Goal: Information Seeking & Learning: Check status

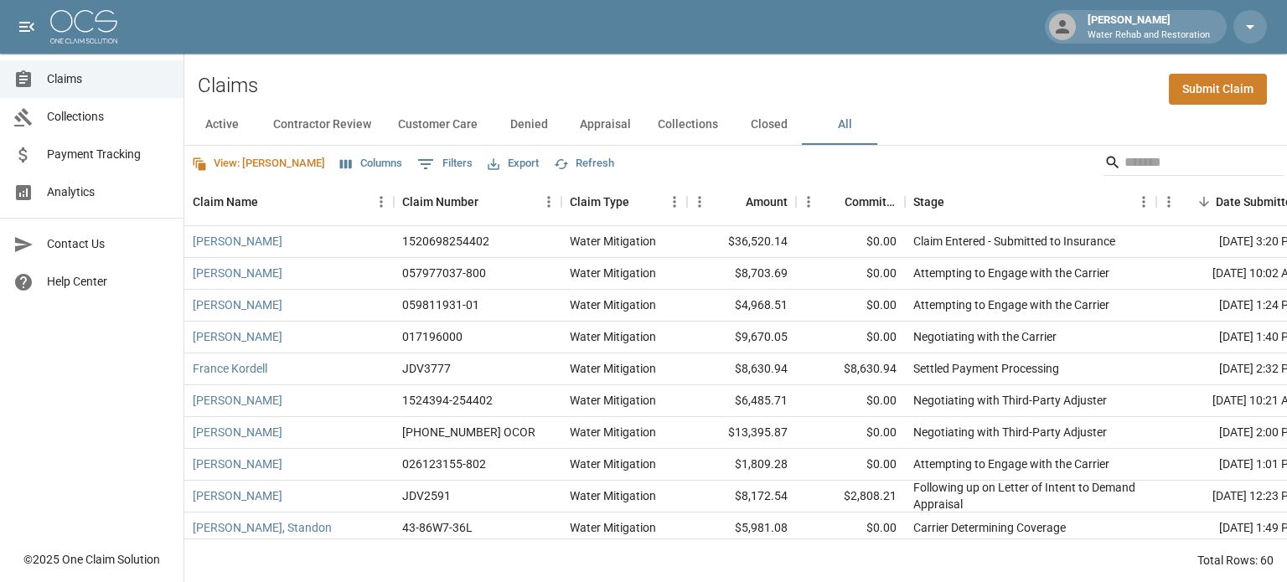
click at [87, 157] on span "Payment Tracking" at bounding box center [108, 155] width 123 height 18
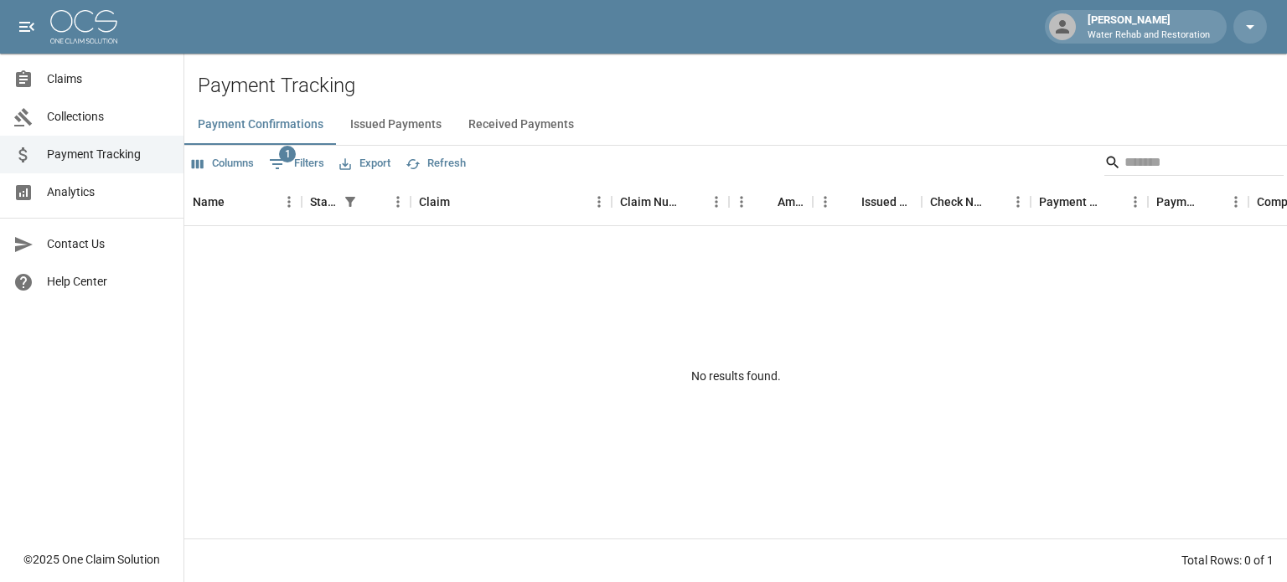
click at [400, 123] on button "Issued Payments" at bounding box center [396, 125] width 118 height 40
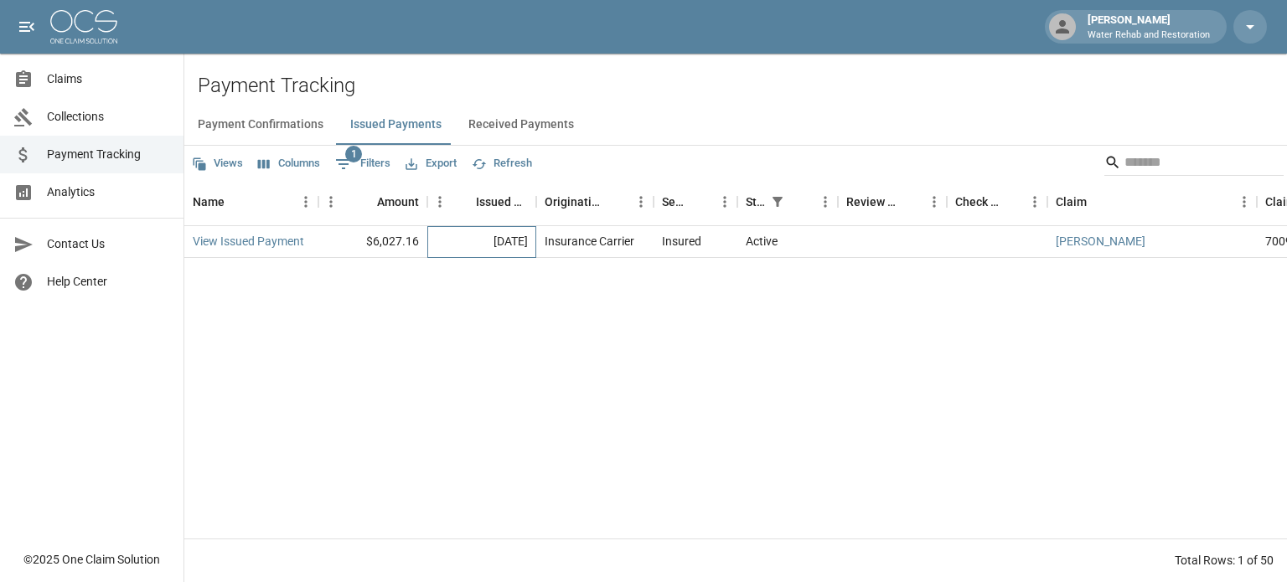
click at [506, 240] on div "[DATE]" at bounding box center [481, 242] width 109 height 32
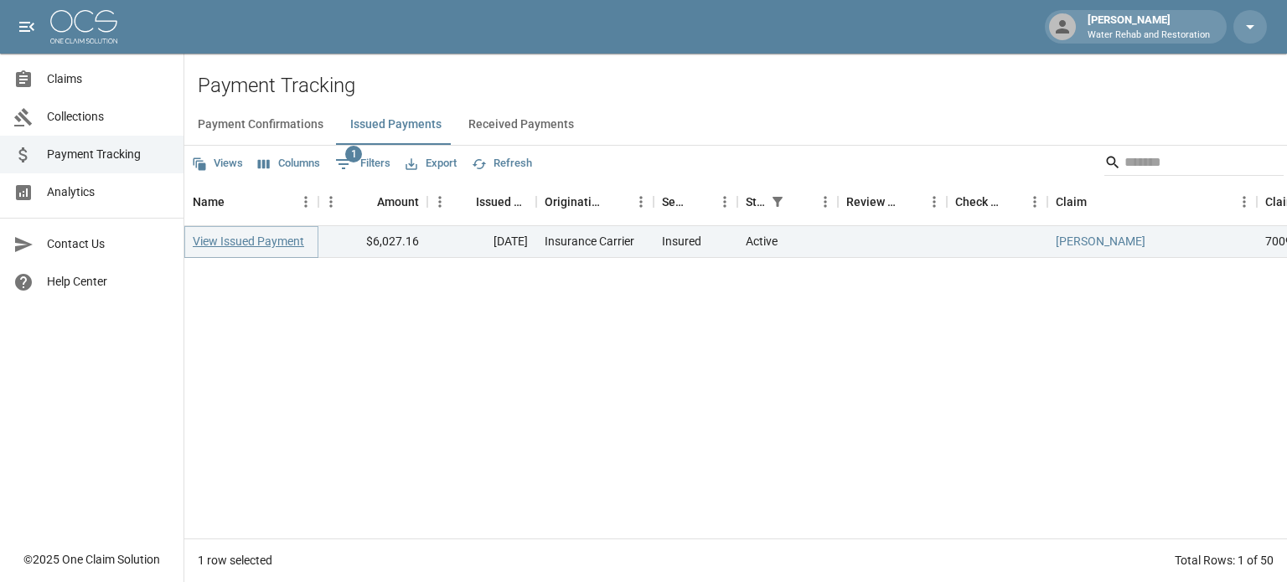
click at [250, 241] on link "View Issued Payment" at bounding box center [248, 241] width 111 height 17
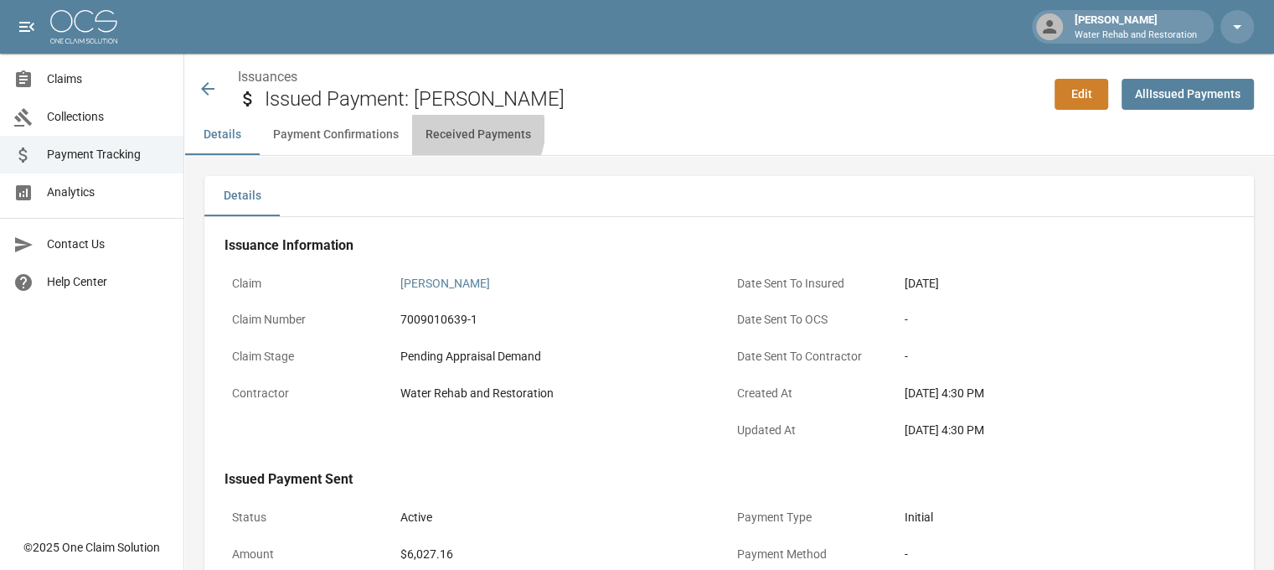
click at [466, 130] on button "Received Payments" at bounding box center [478, 135] width 132 height 40
click at [208, 80] on icon at bounding box center [208, 89] width 20 height 20
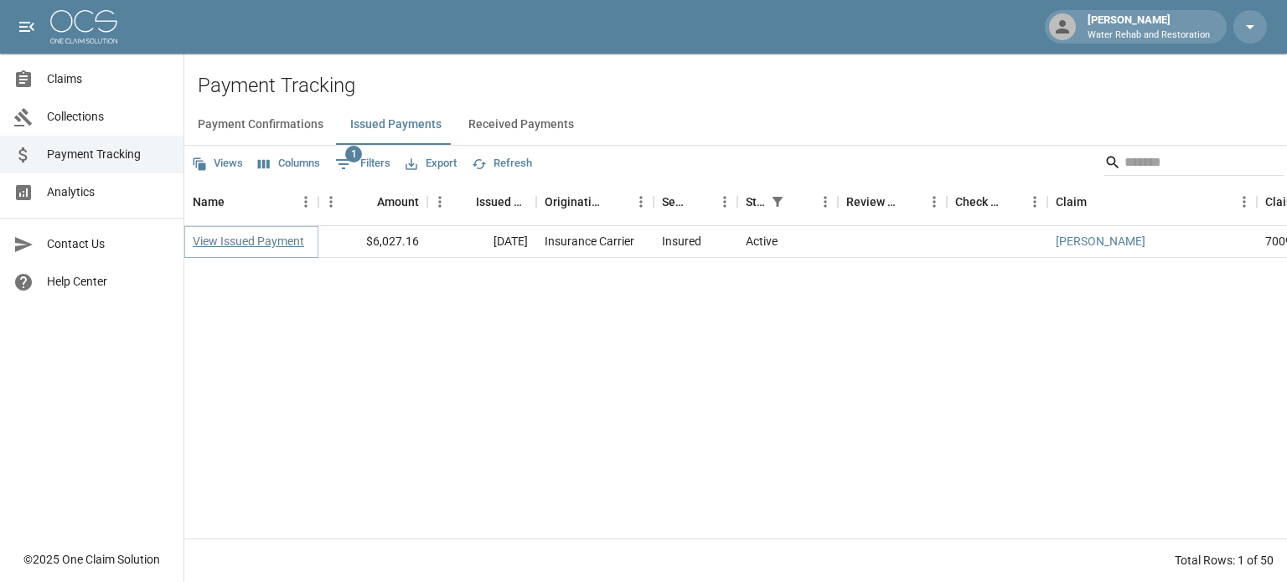
click at [270, 245] on link "View Issued Payment" at bounding box center [248, 241] width 111 height 17
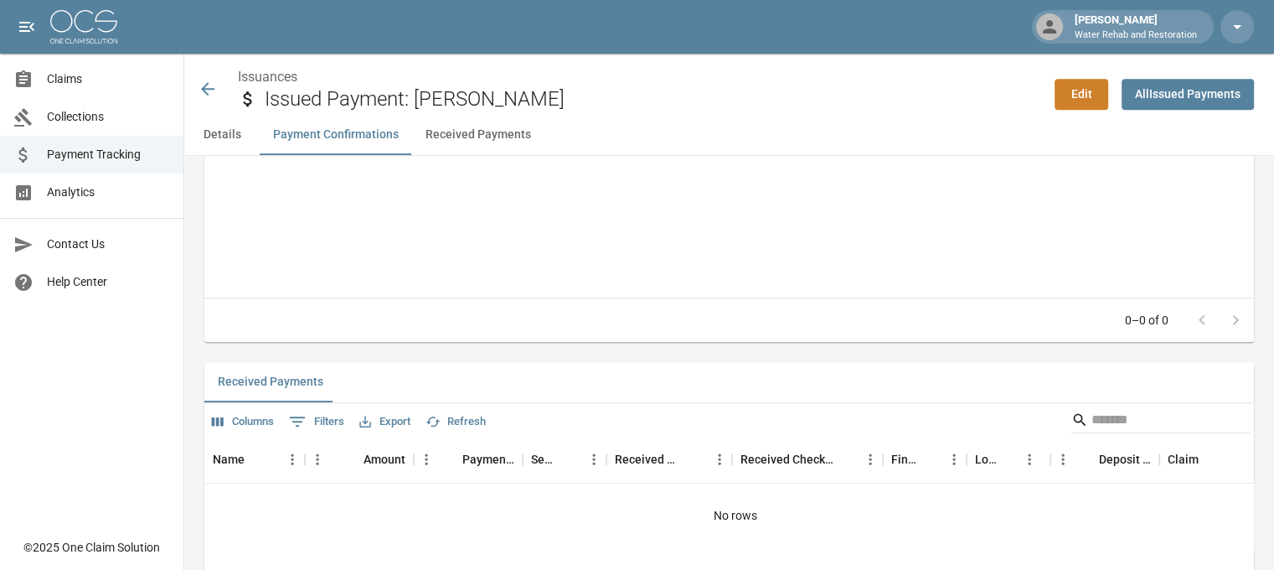
scroll to position [1004, 0]
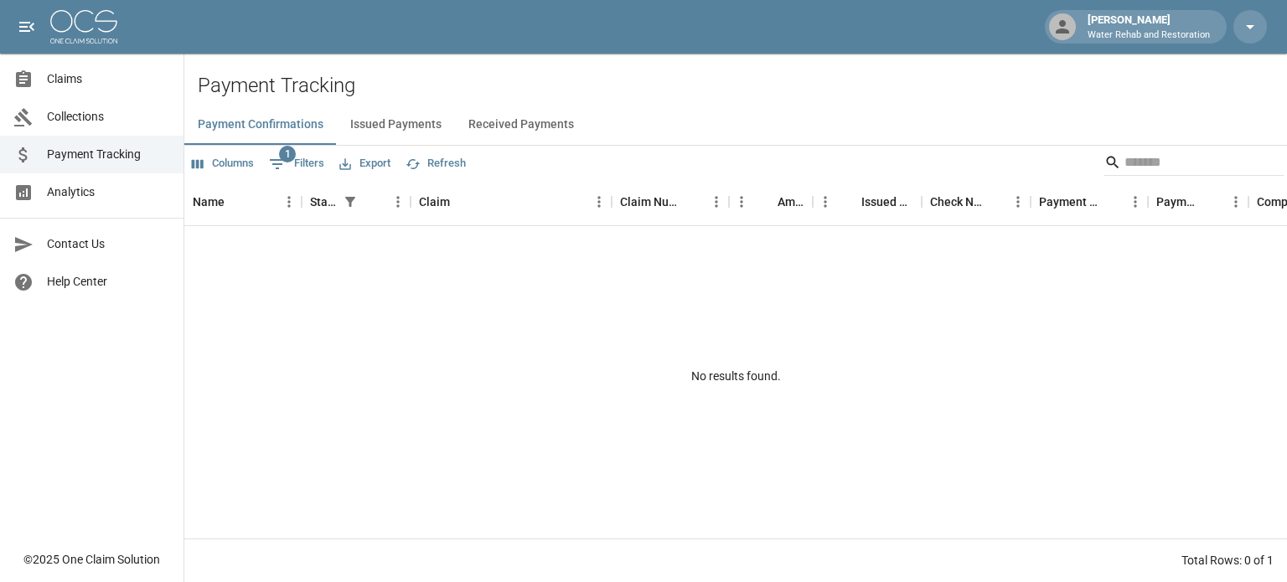
click at [90, 70] on link "Claims" at bounding box center [91, 79] width 183 height 38
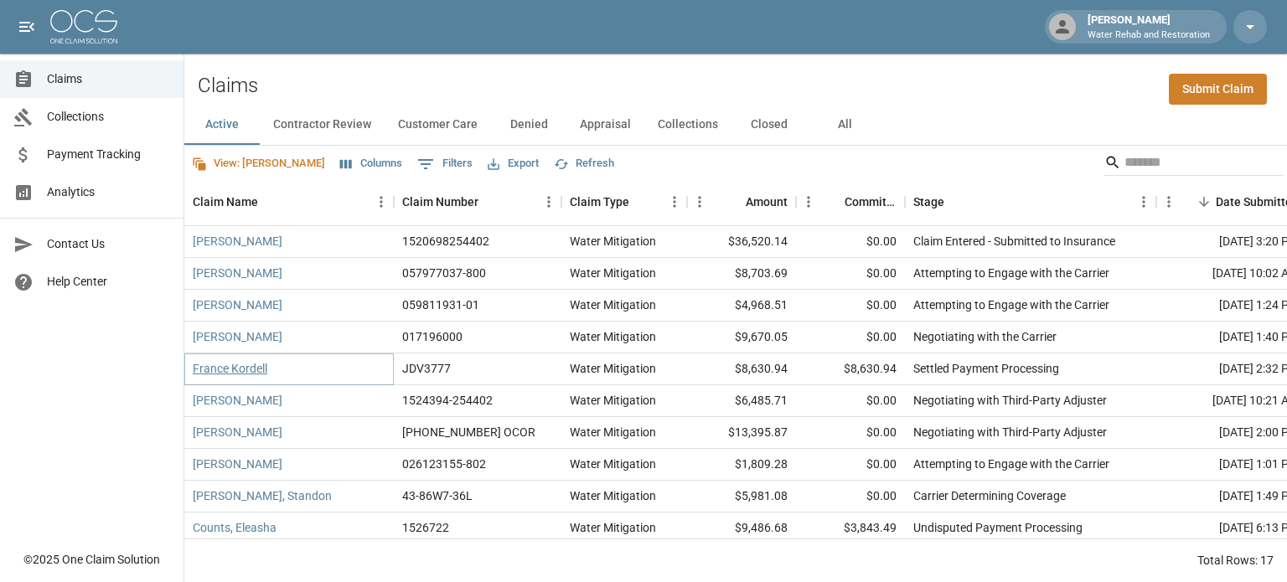
click at [215, 364] on link "France Kordell" at bounding box center [230, 368] width 75 height 17
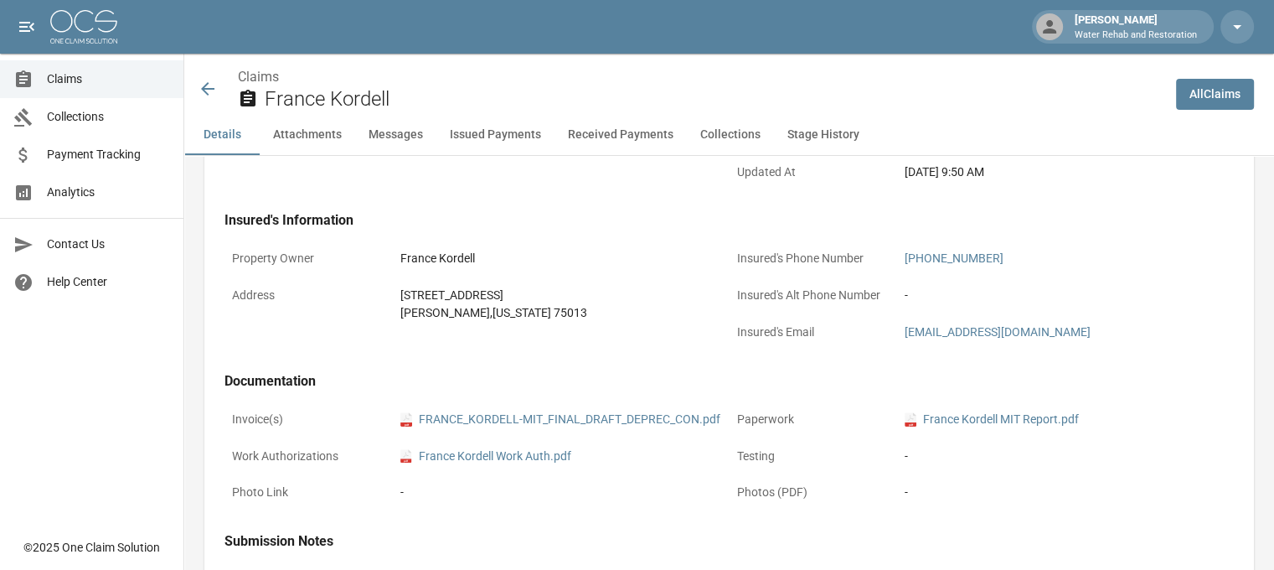
scroll to position [335, 0]
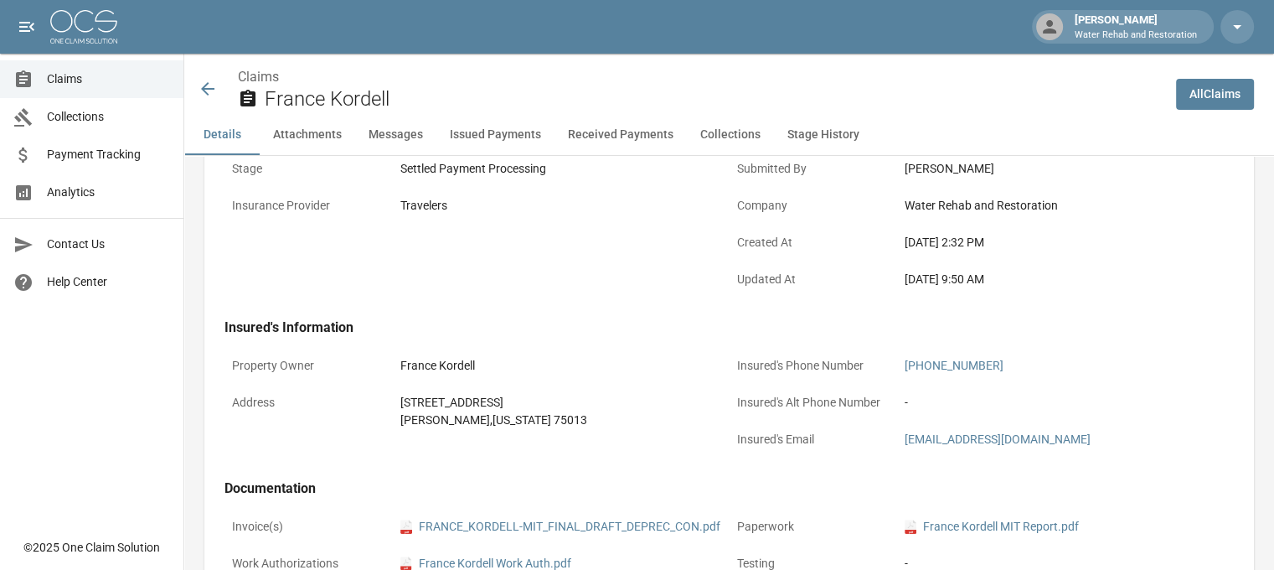
click at [201, 87] on icon at bounding box center [208, 89] width 20 height 20
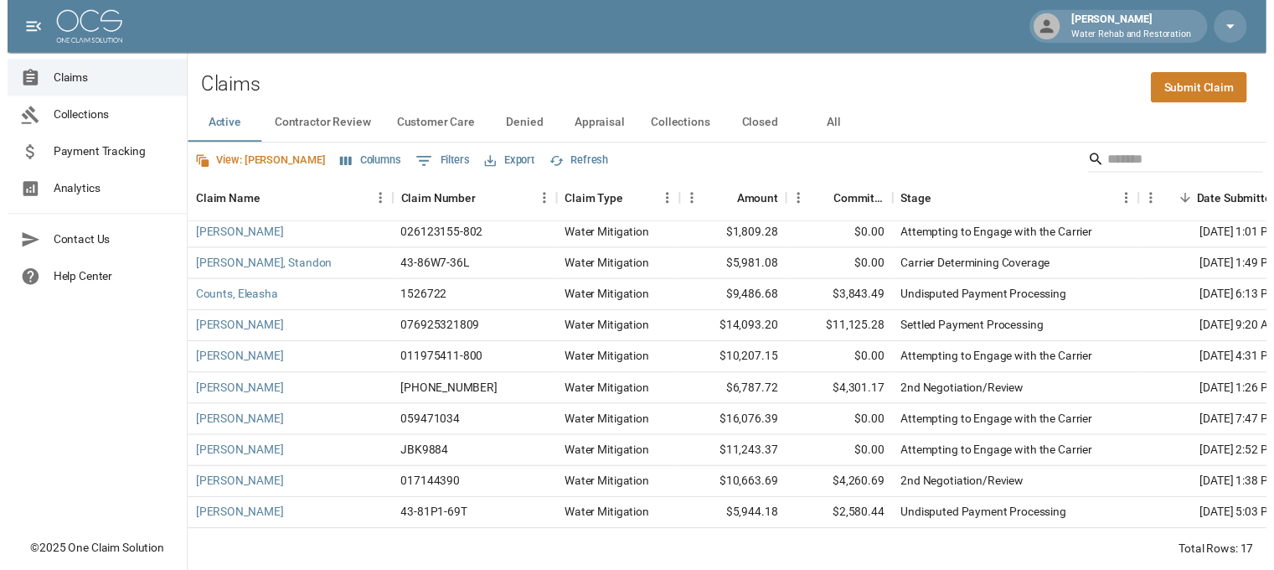
scroll to position [241, 0]
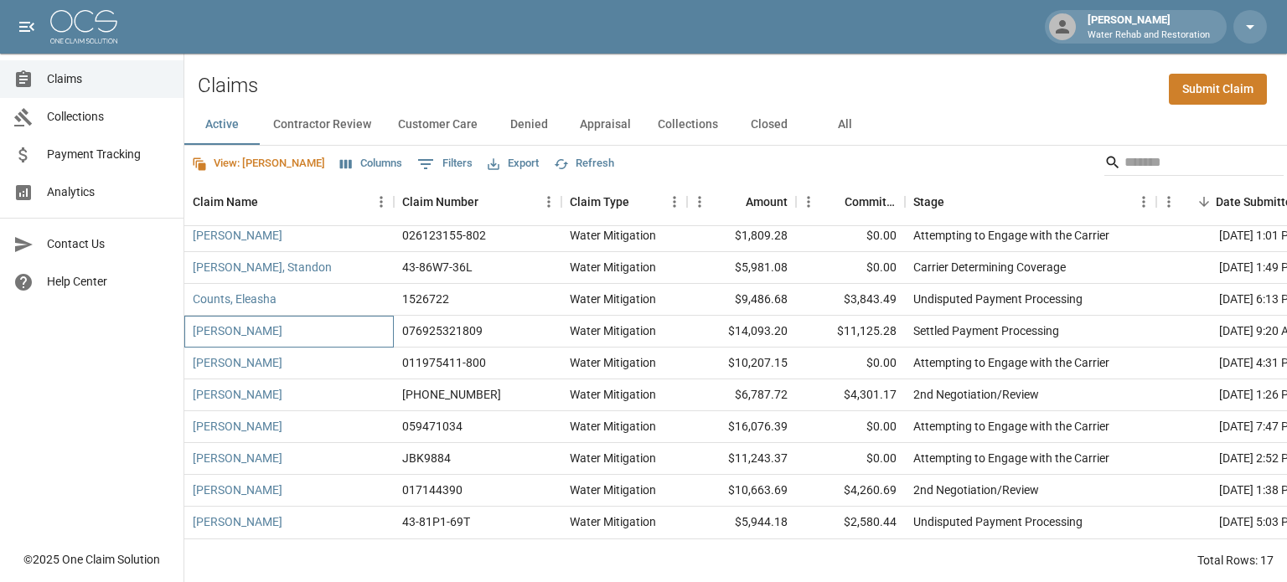
click at [188, 319] on div "[PERSON_NAME]" at bounding box center [288, 332] width 209 height 32
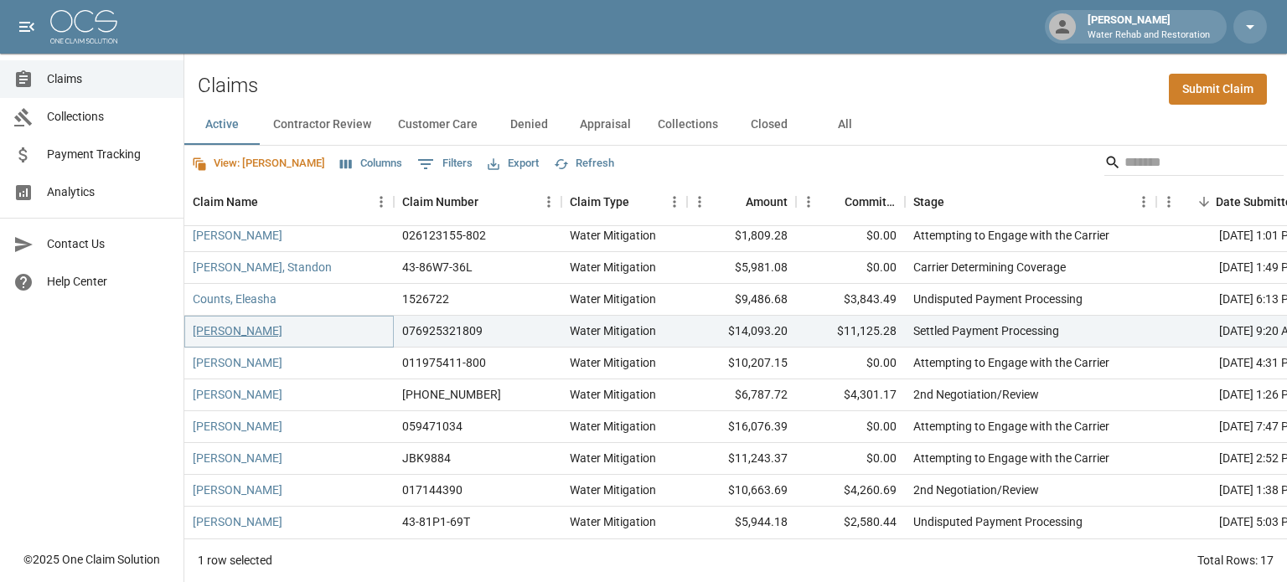
click at [221, 323] on link "[PERSON_NAME]" at bounding box center [238, 331] width 90 height 17
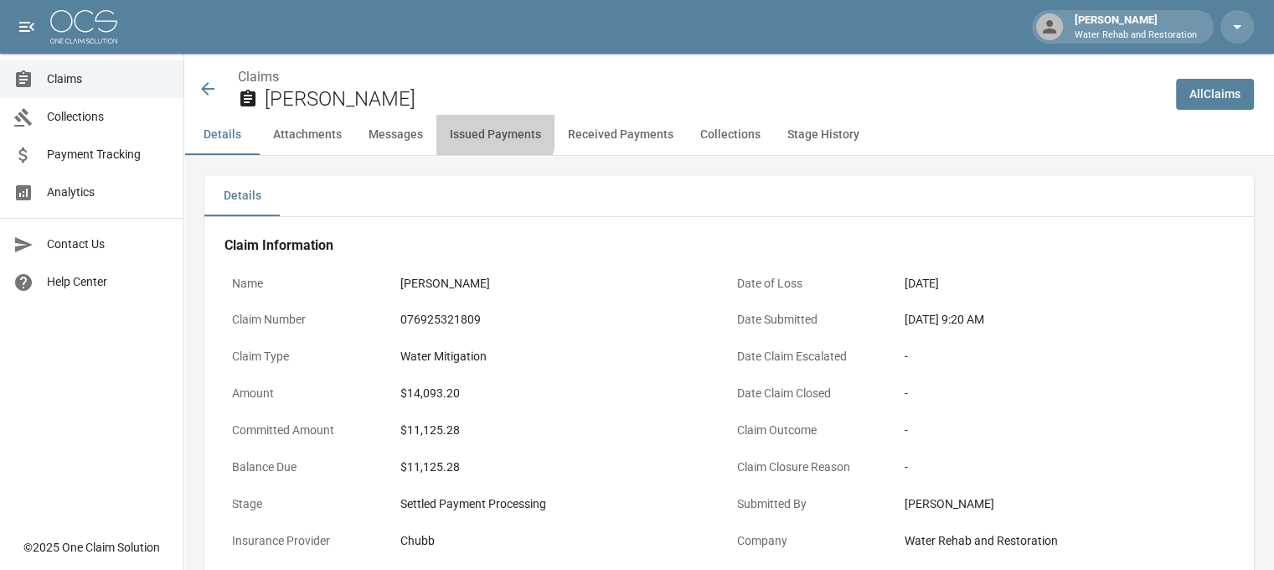
click at [456, 126] on button "Issued Payments" at bounding box center [495, 135] width 118 height 40
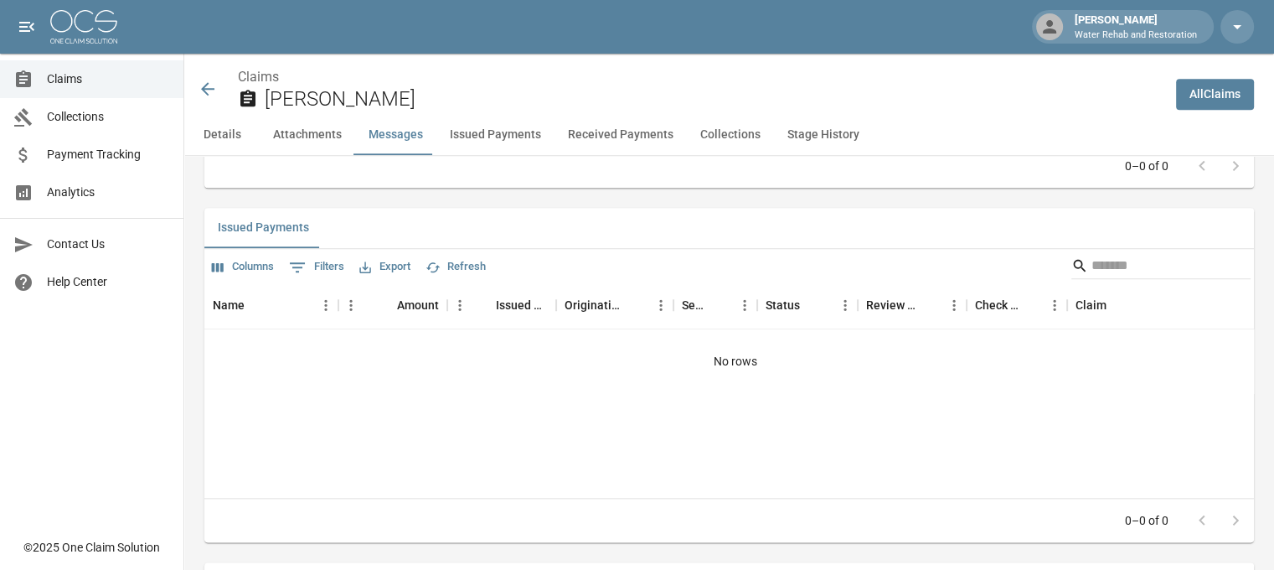
scroll to position [1880, 0]
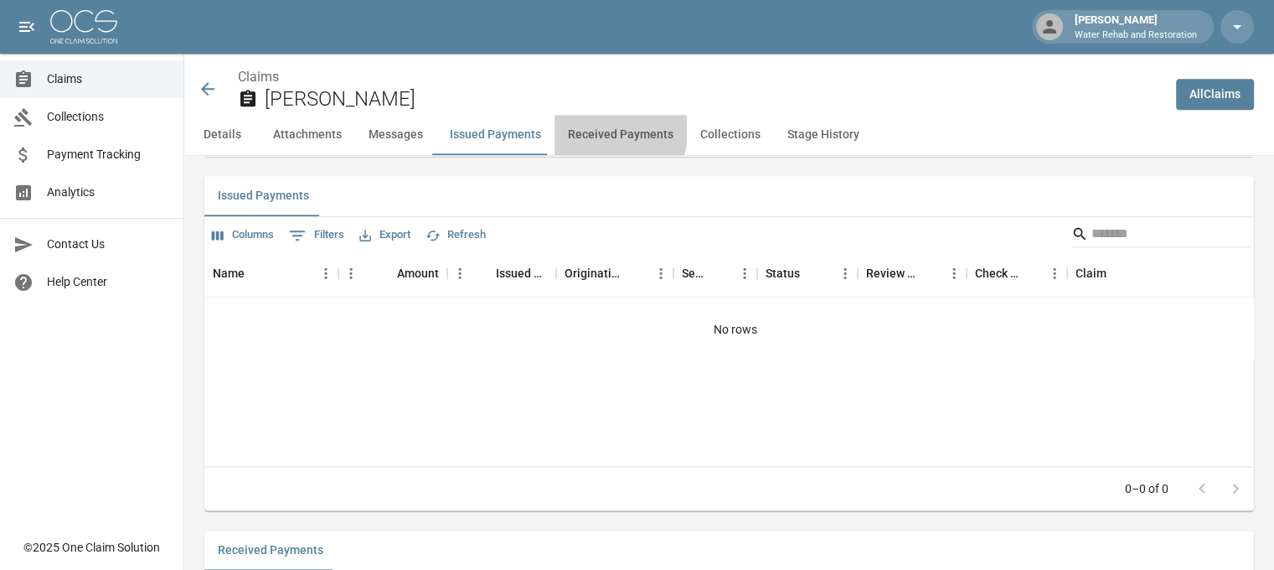
click at [600, 128] on button "Received Payments" at bounding box center [621, 135] width 132 height 40
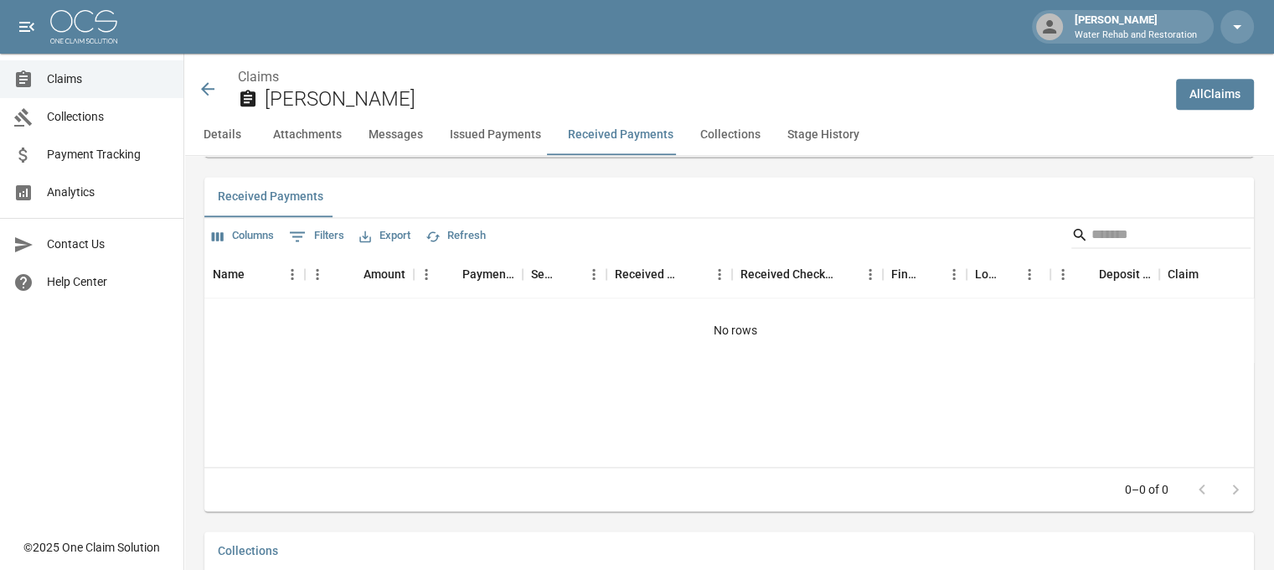
scroll to position [2234, 0]
click at [700, 133] on button "Collections" at bounding box center [730, 135] width 87 height 40
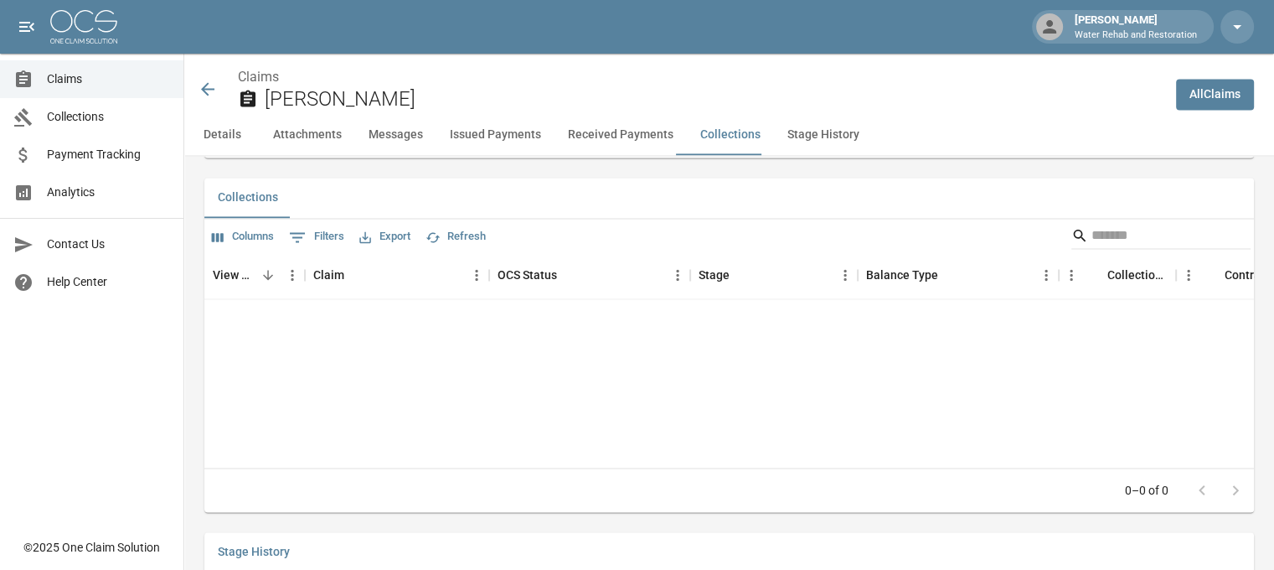
scroll to position [2588, 0]
click at [398, 138] on button "Messages" at bounding box center [395, 135] width 81 height 40
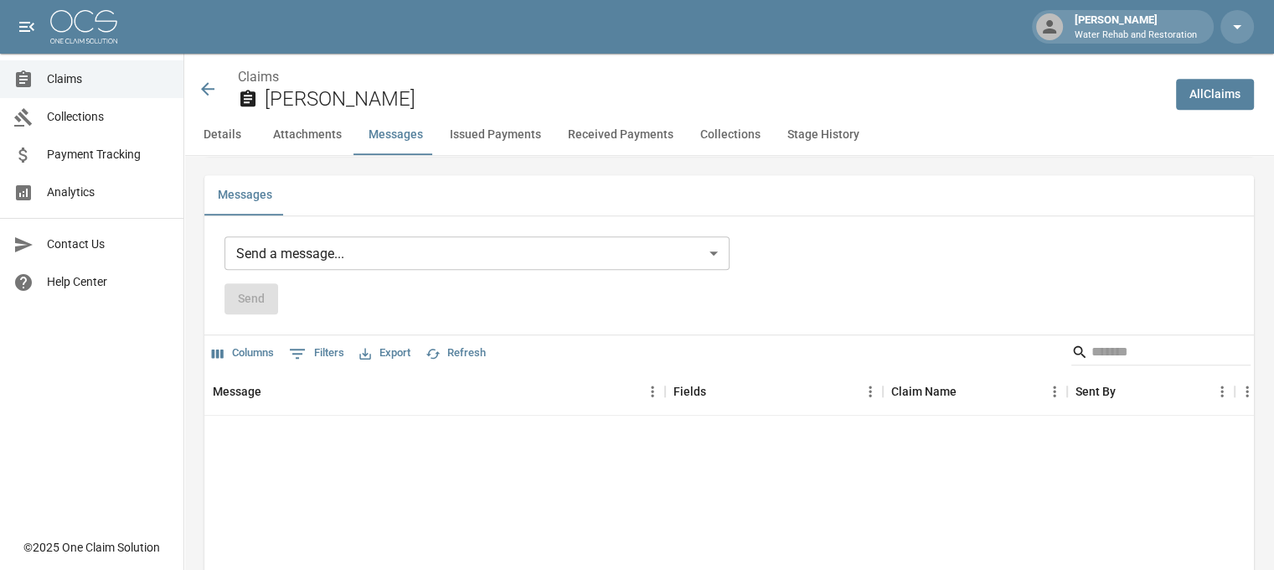
scroll to position [1407, 0]
click at [284, 138] on button "Attachments" at bounding box center [307, 135] width 95 height 40
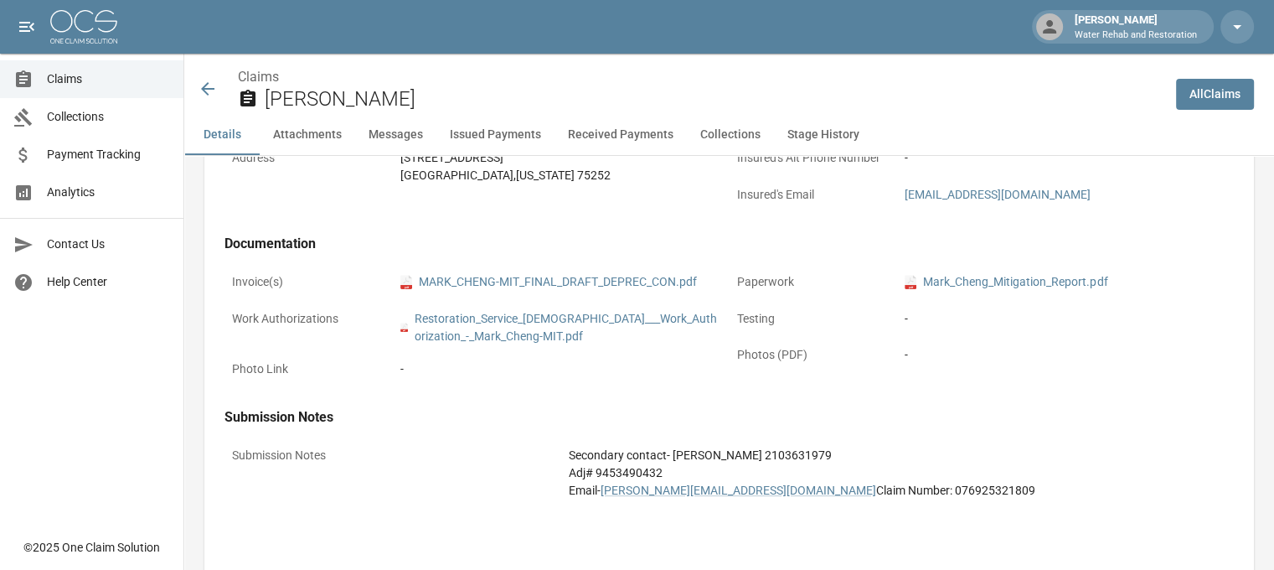
scroll to position [412, 0]
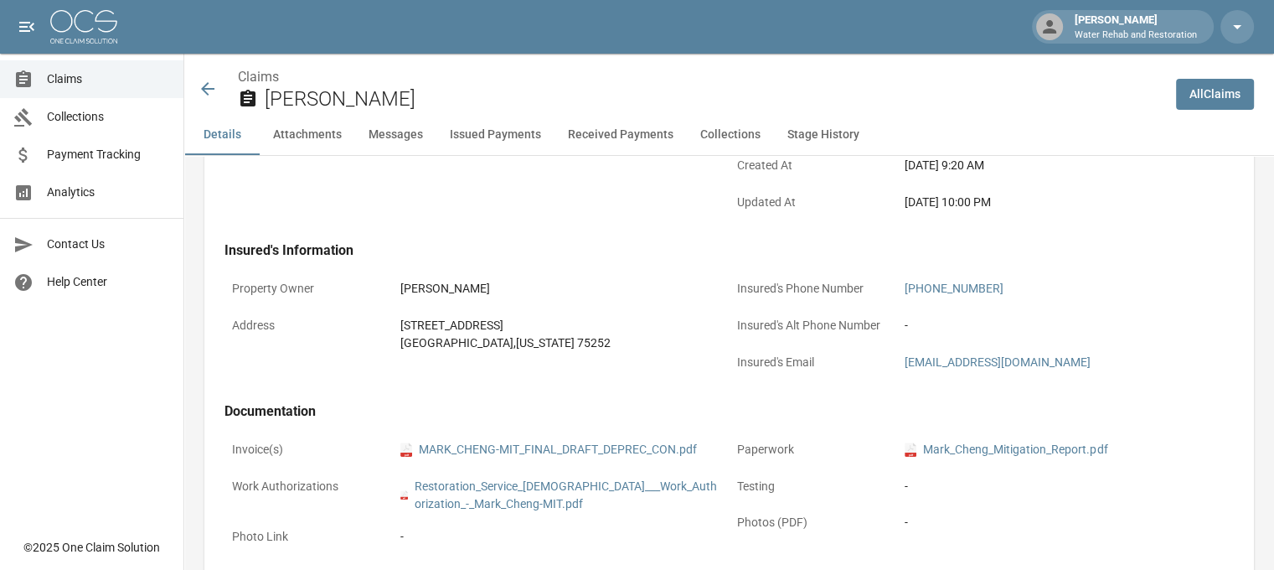
click at [205, 84] on icon at bounding box center [208, 89] width 20 height 20
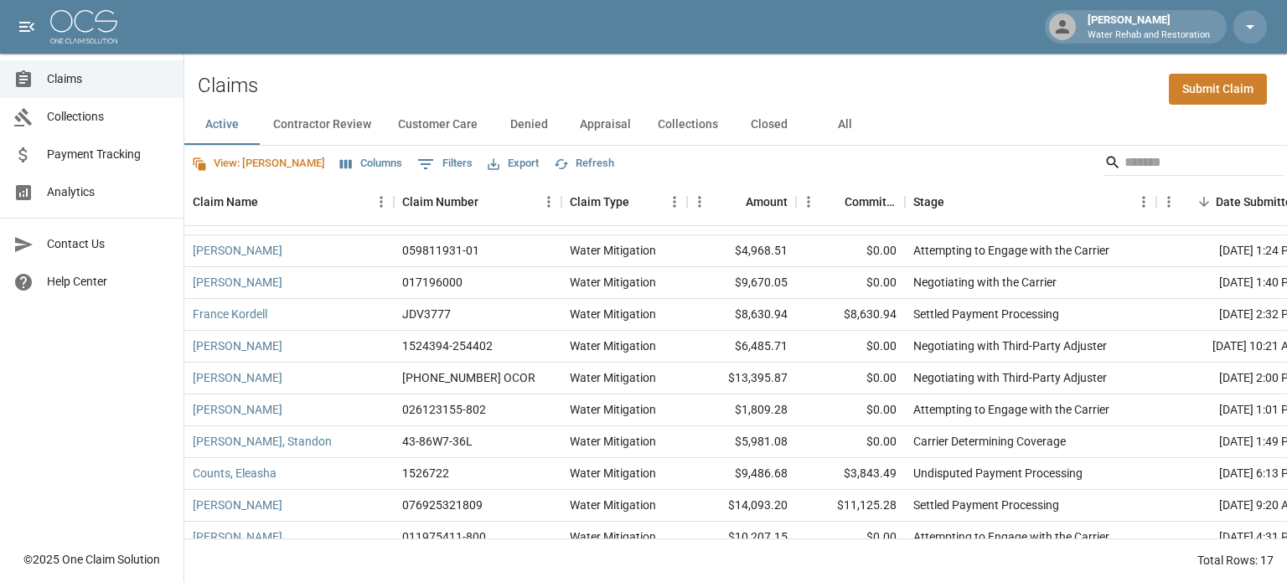
scroll to position [84, 0]
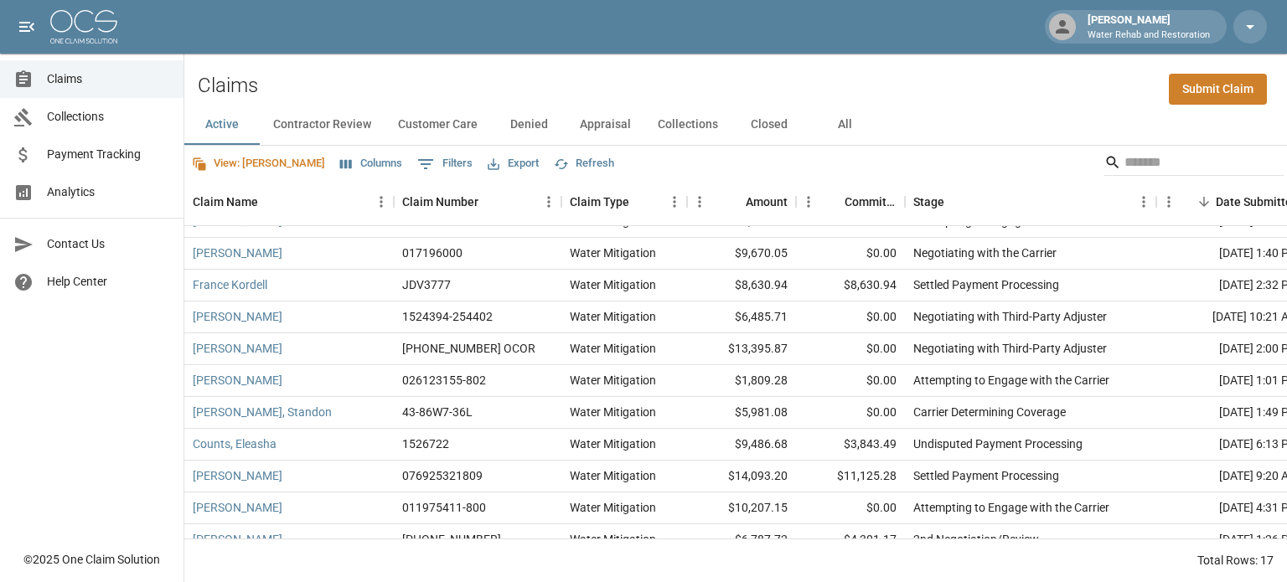
click at [336, 167] on button "Columns" at bounding box center [371, 164] width 70 height 26
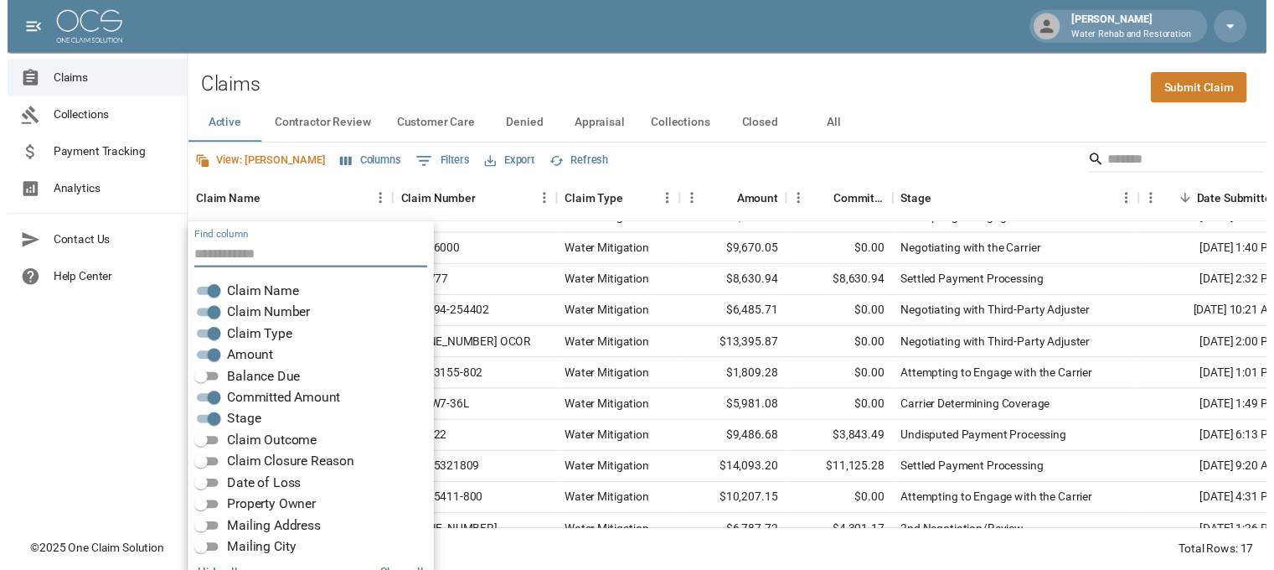
scroll to position [34, 0]
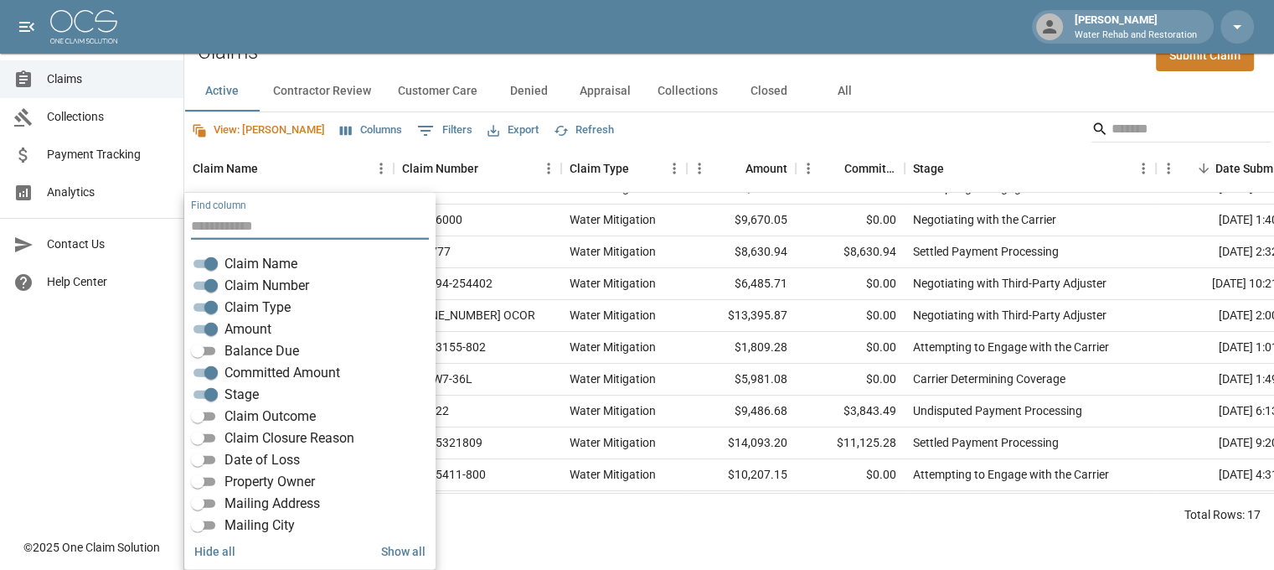
click at [268, 348] on span "Balance Due" at bounding box center [261, 351] width 75 height 20
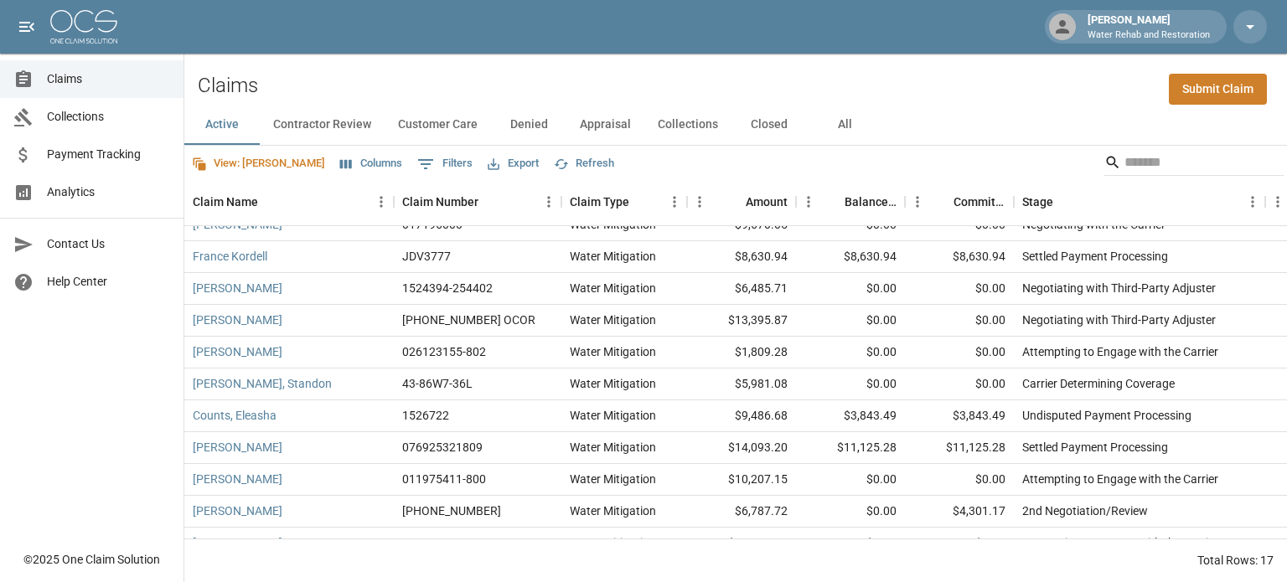
scroll to position [241, 0]
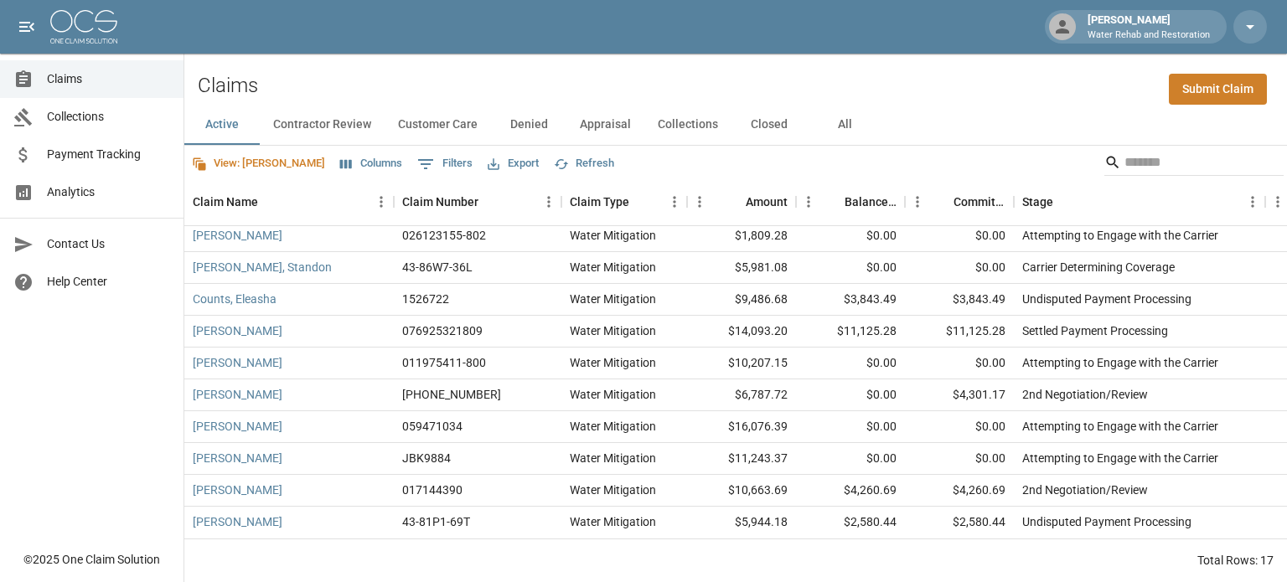
click at [844, 119] on button "All" at bounding box center [844, 125] width 75 height 40
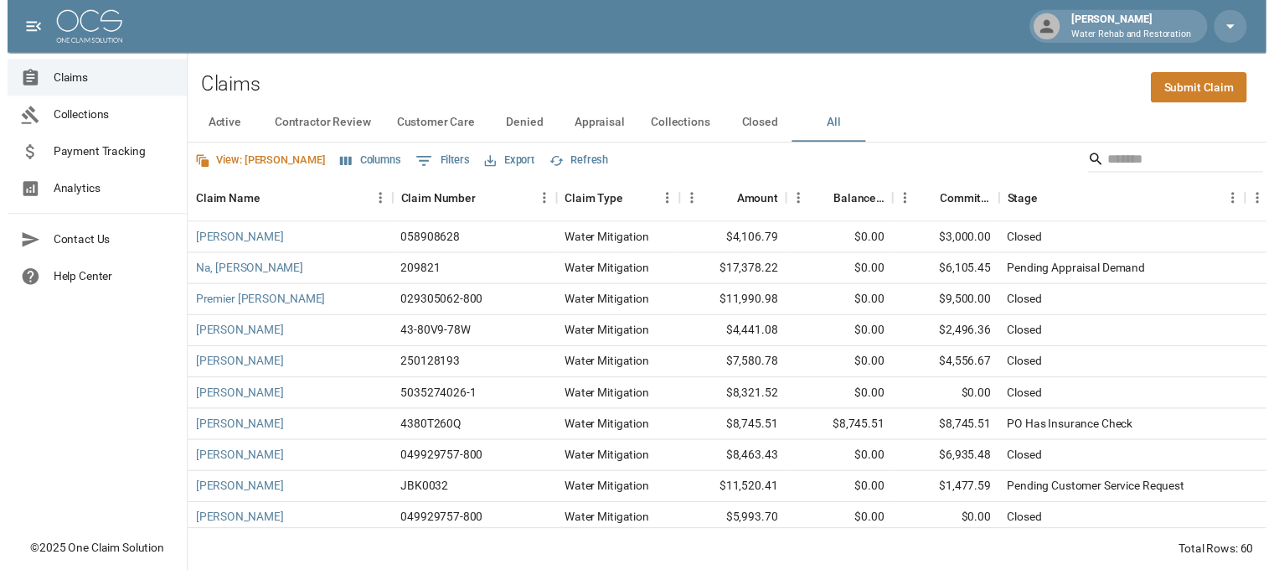
scroll to position [1609, 0]
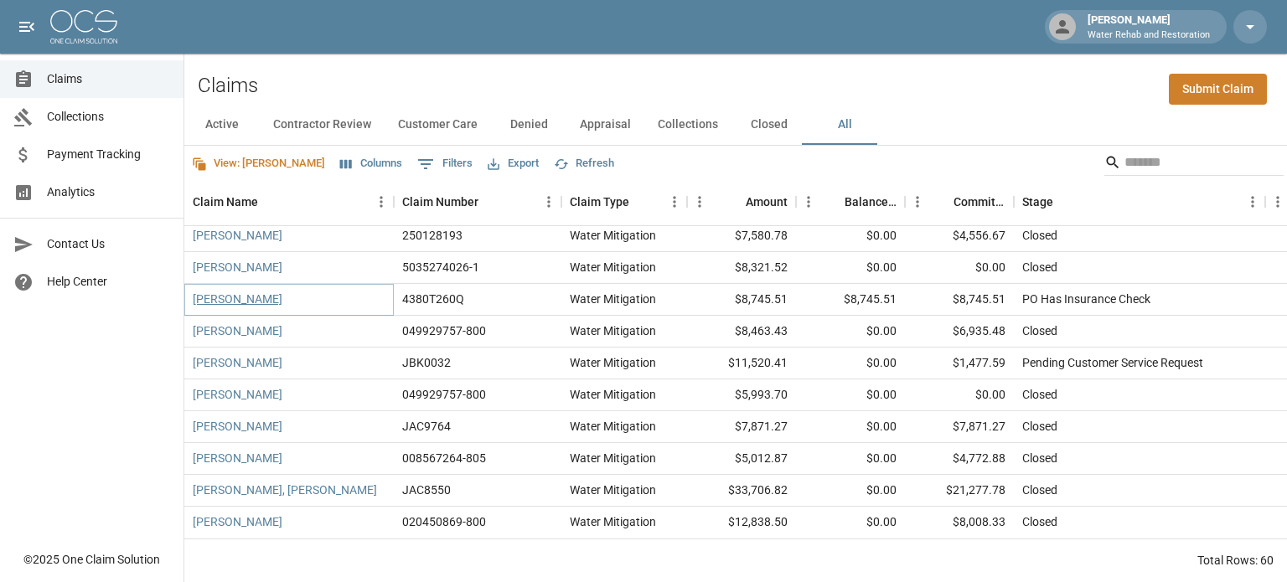
click at [226, 291] on link "Price, Brandi" at bounding box center [238, 299] width 90 height 17
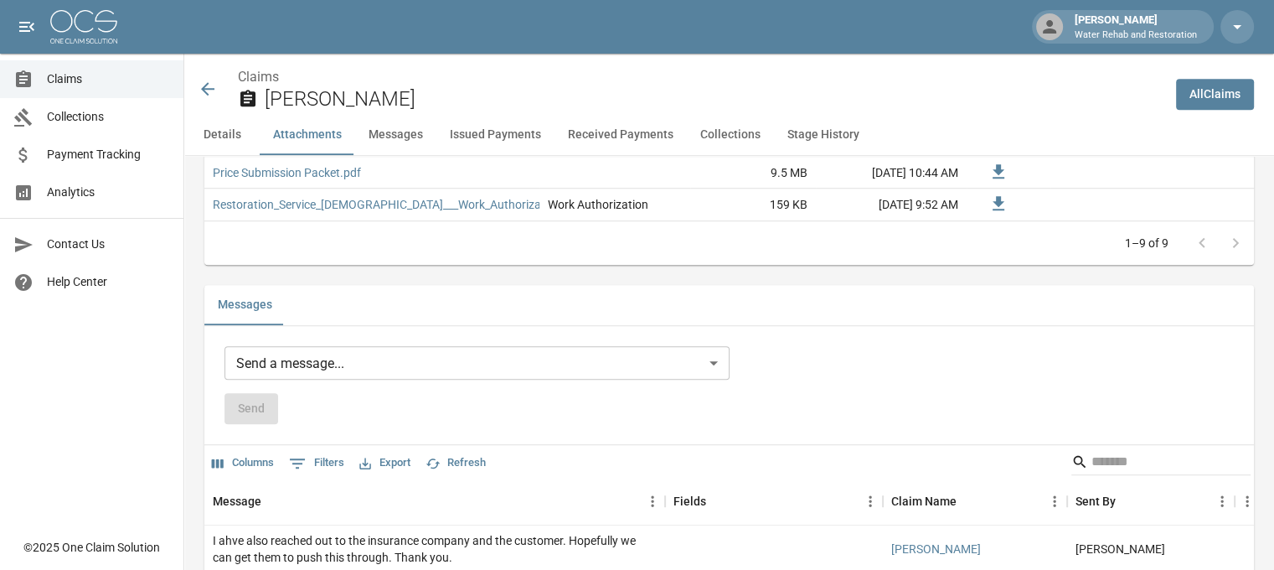
scroll to position [1340, 0]
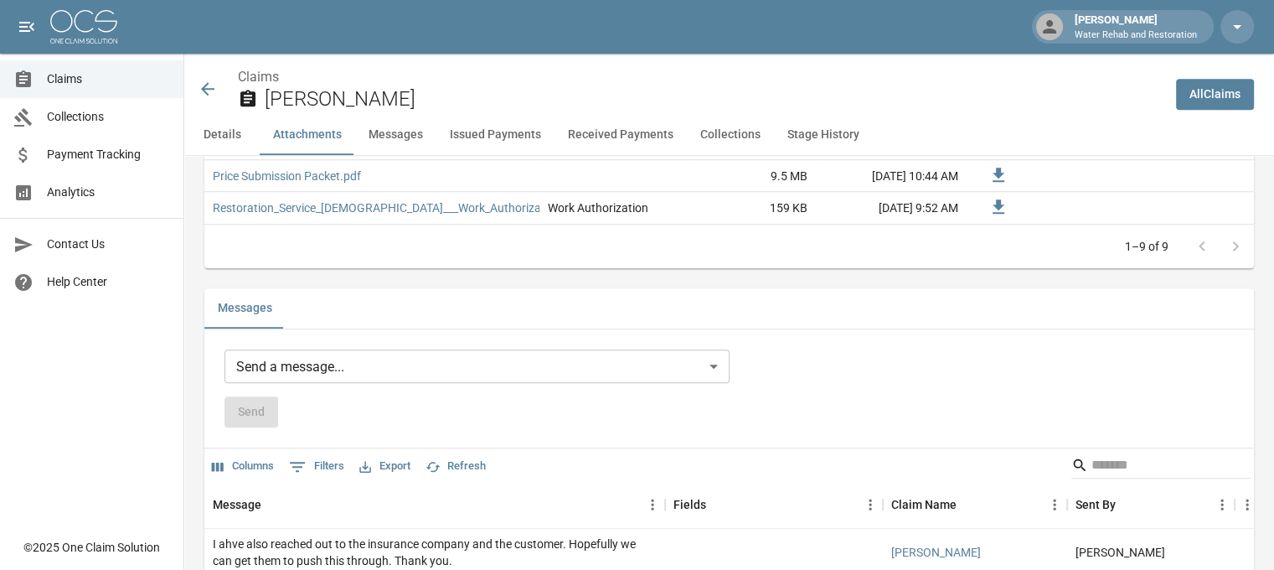
click at [474, 367] on body "Terri W Water Rehab and Restoration Claims Collections Payment Tracking Analyti…" at bounding box center [637, 448] width 1274 height 3576
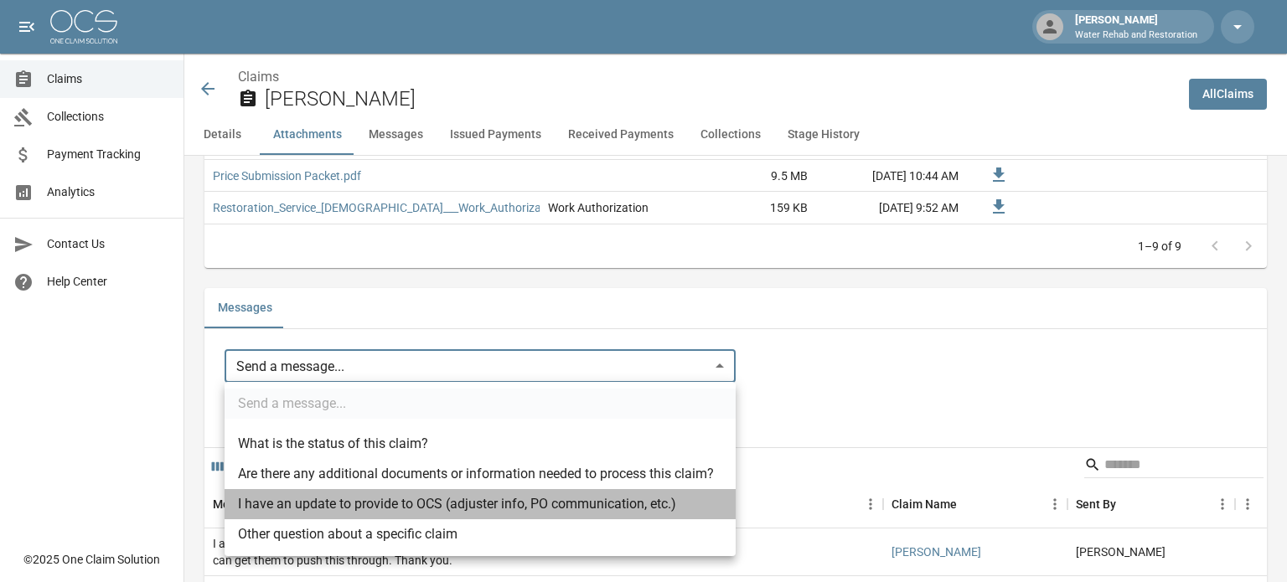
click at [393, 503] on li "I have an update to provide to OCS (adjuster info, PO communication, etc.)" at bounding box center [479, 504] width 511 height 30
type input "**********"
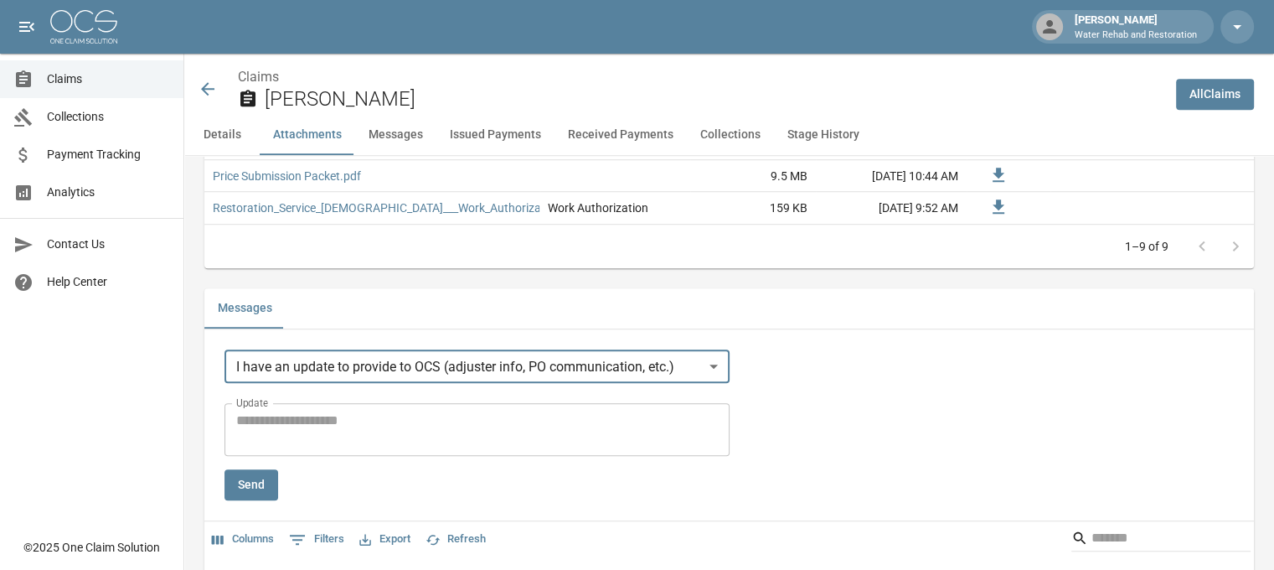
click at [393, 434] on textarea "Update" at bounding box center [477, 429] width 482 height 39
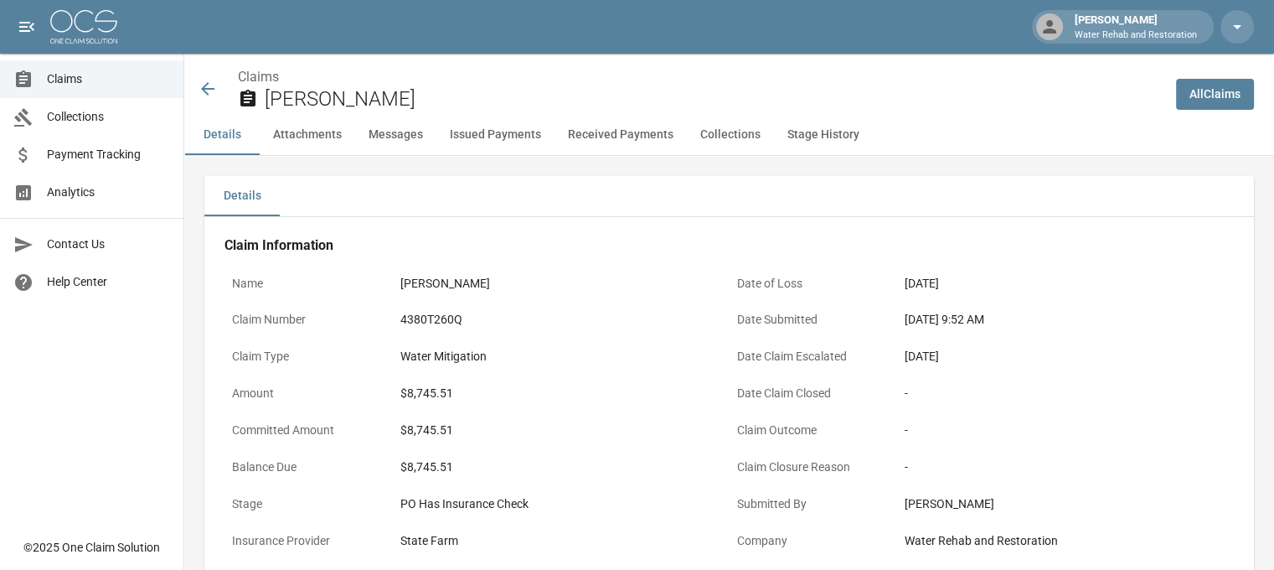
scroll to position [0, 0]
drag, startPoint x: 459, startPoint y: 467, endPoint x: 391, endPoint y: 470, distance: 67.9
click at [391, 470] on div "Balance Due $8,745.51" at bounding box center [476, 469] width 505 height 37
copy div "$8,745.51"
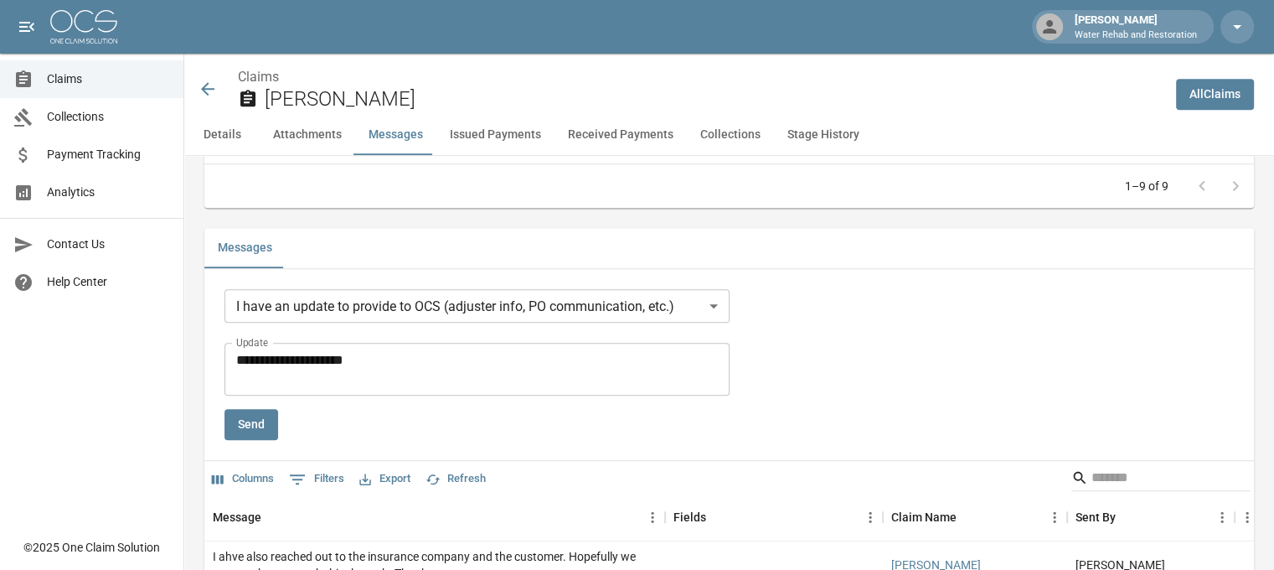
scroll to position [1508, 0]
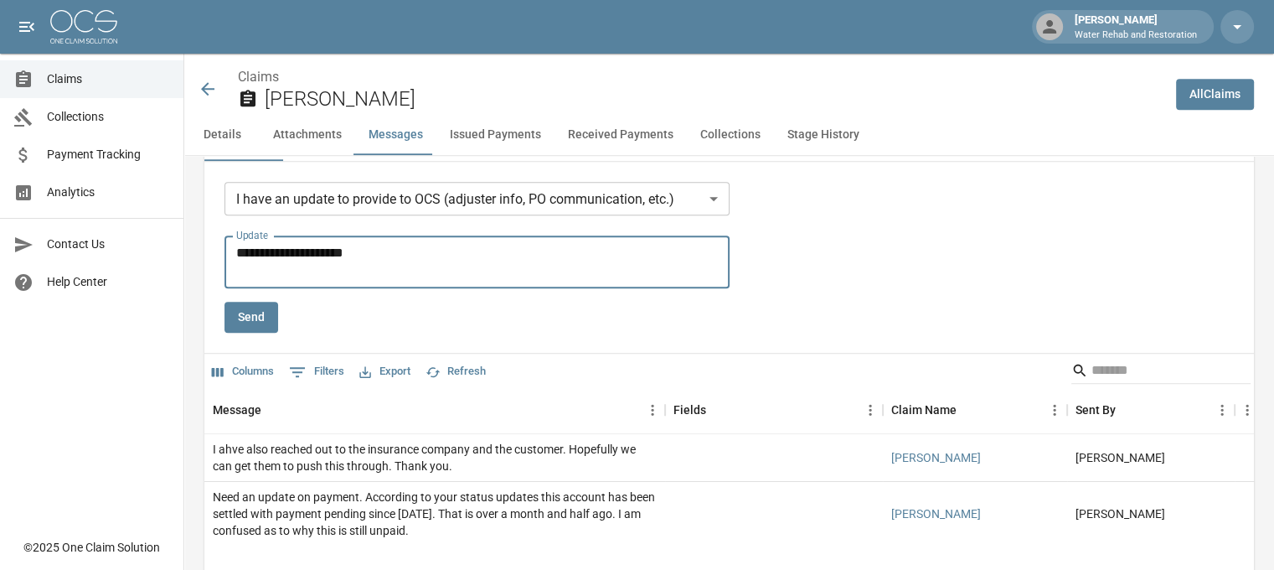
paste textarea "*********"
click at [438, 257] on textarea "**********" at bounding box center [480, 262] width 488 height 39
type textarea "**********"
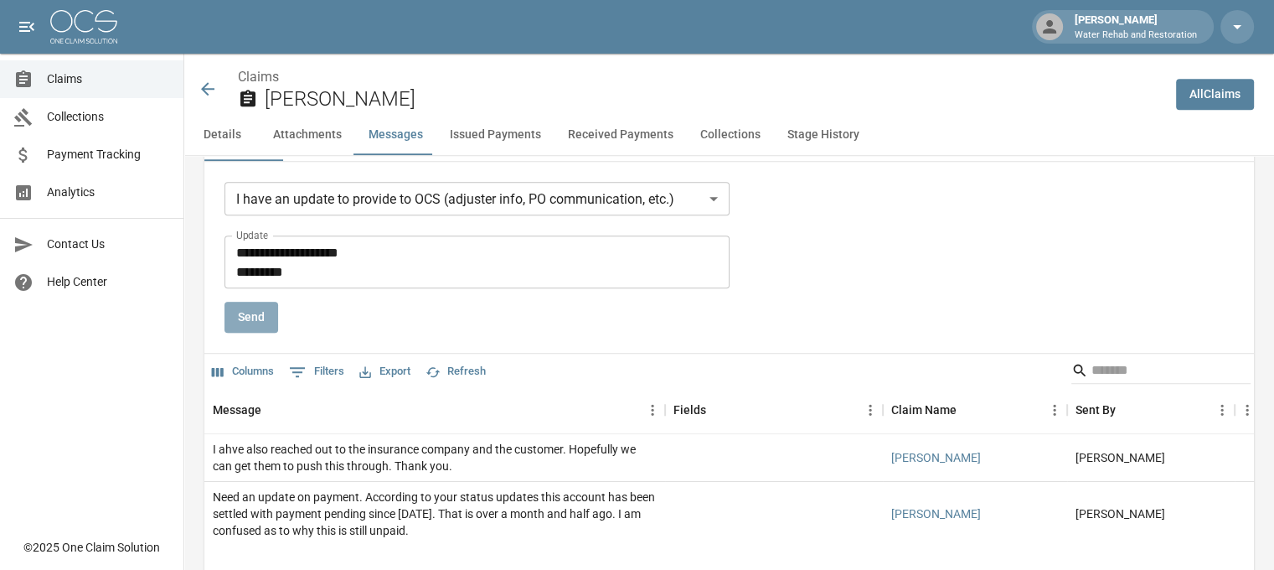
click at [242, 314] on button "Send" at bounding box center [251, 317] width 54 height 31
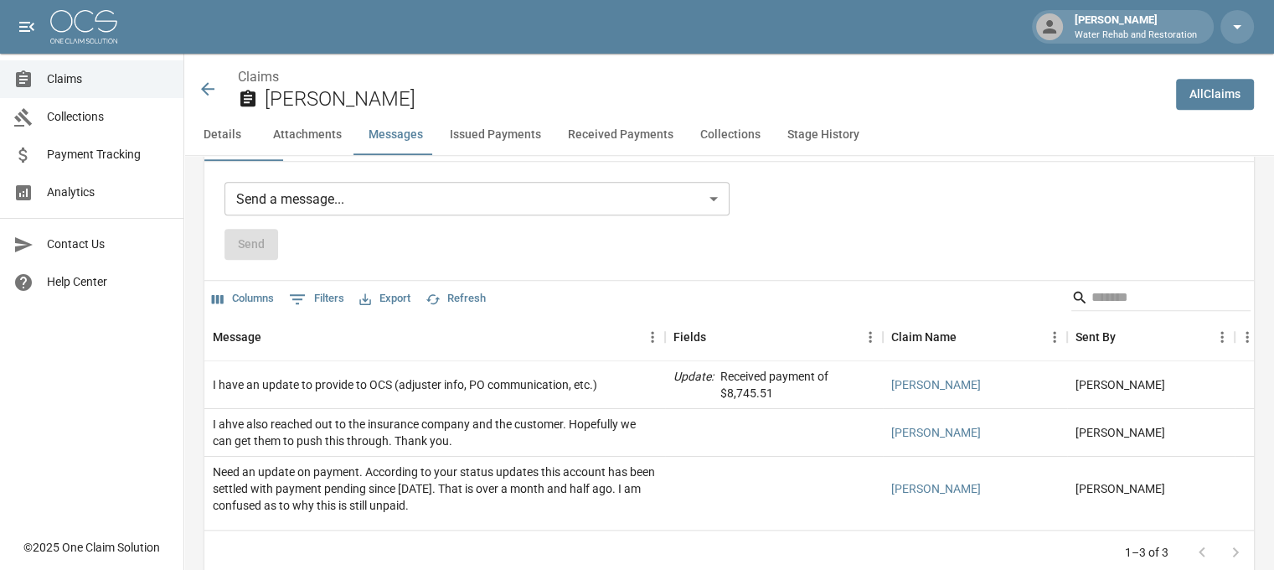
click at [64, 86] on span "Claims" at bounding box center [108, 79] width 123 height 18
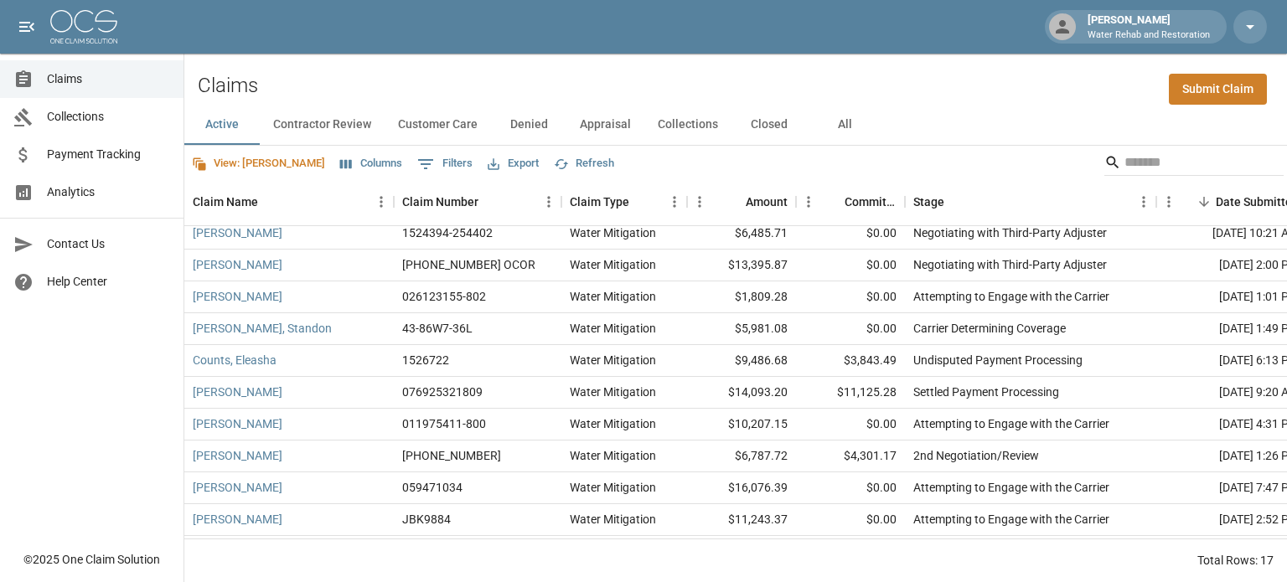
scroll to position [241, 0]
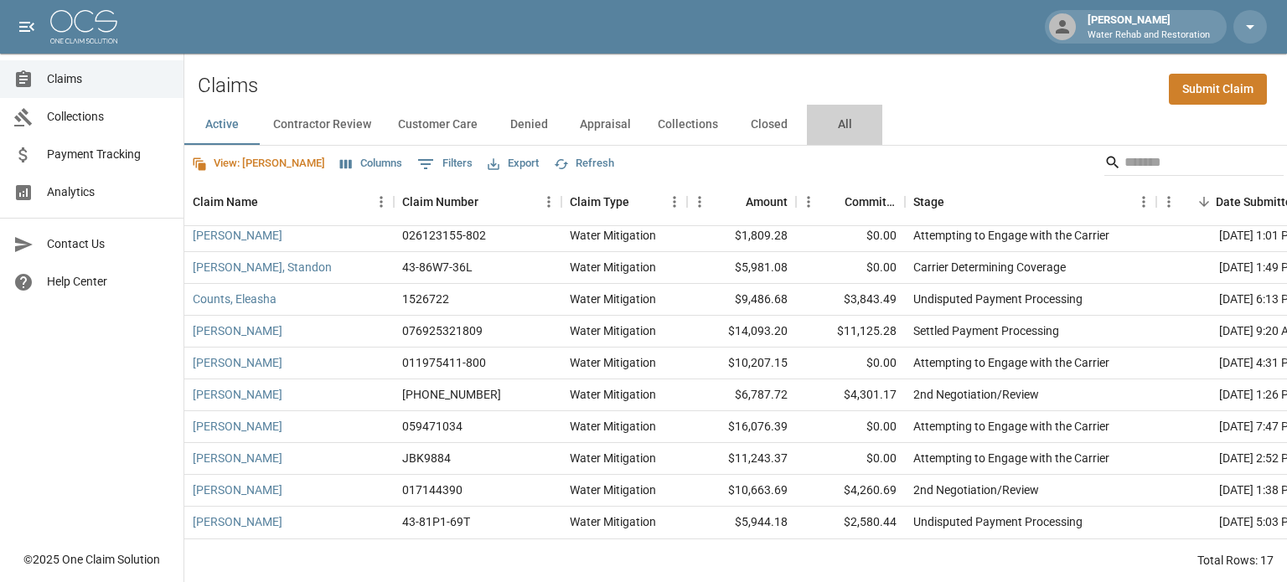
click at [846, 126] on button "All" at bounding box center [844, 125] width 75 height 40
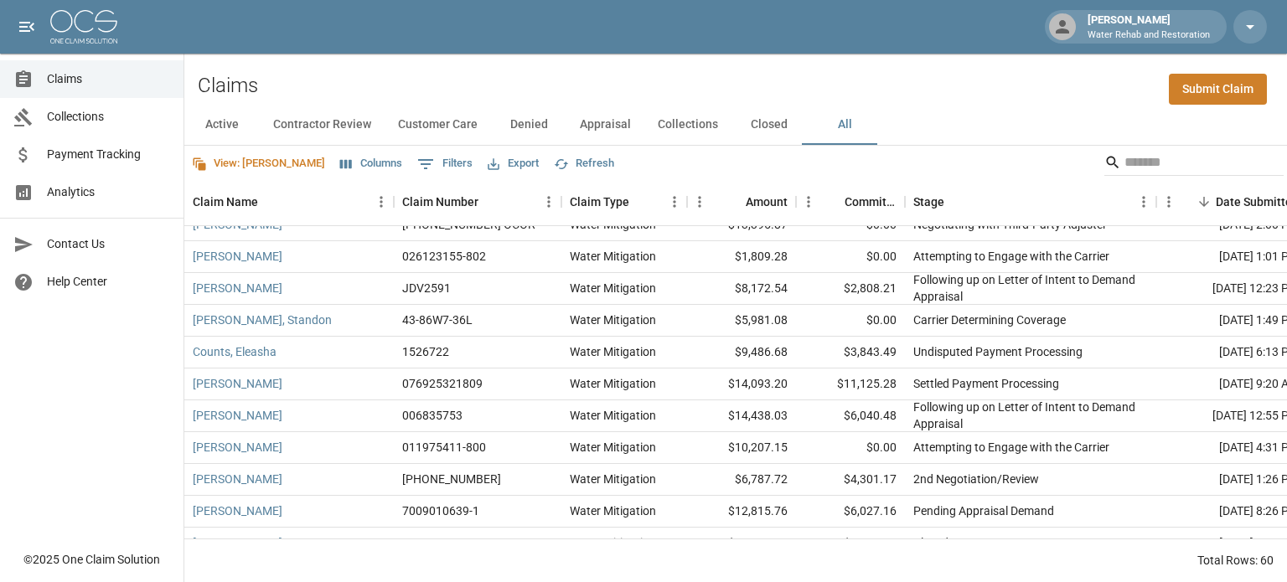
scroll to position [292, 0]
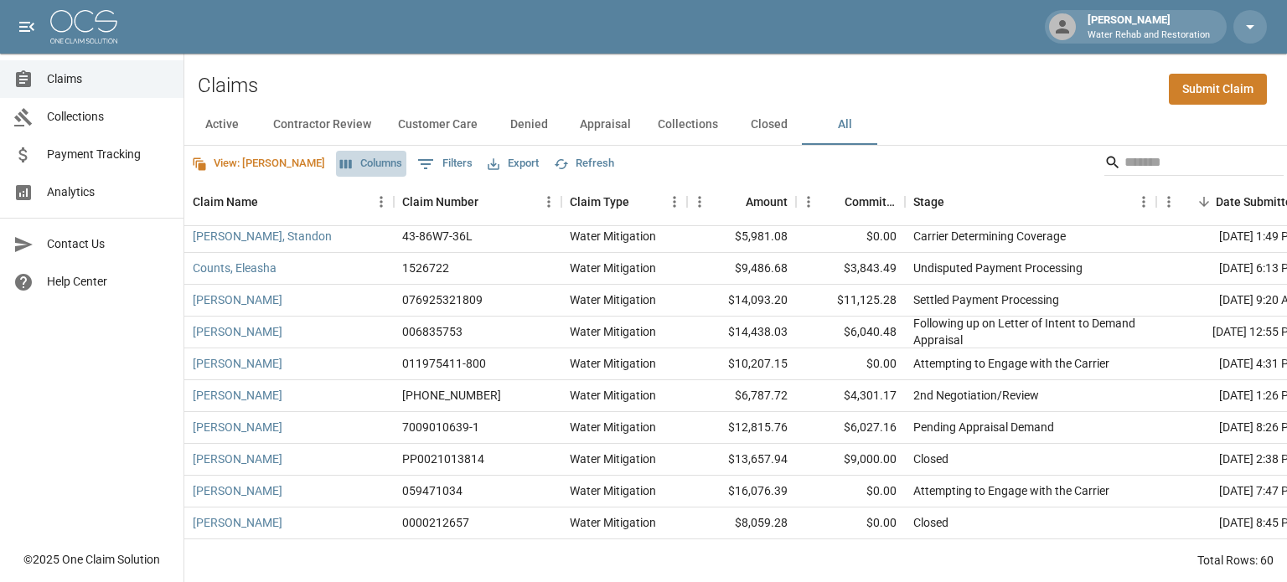
click at [336, 153] on button "Columns" at bounding box center [371, 164] width 70 height 26
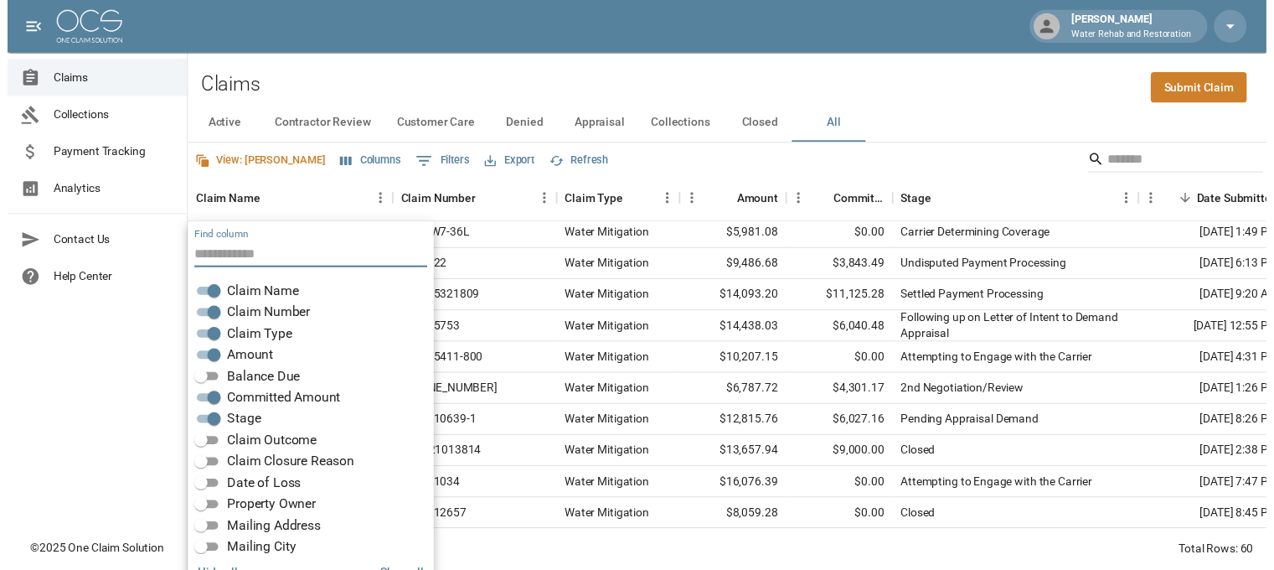
scroll to position [34, 0]
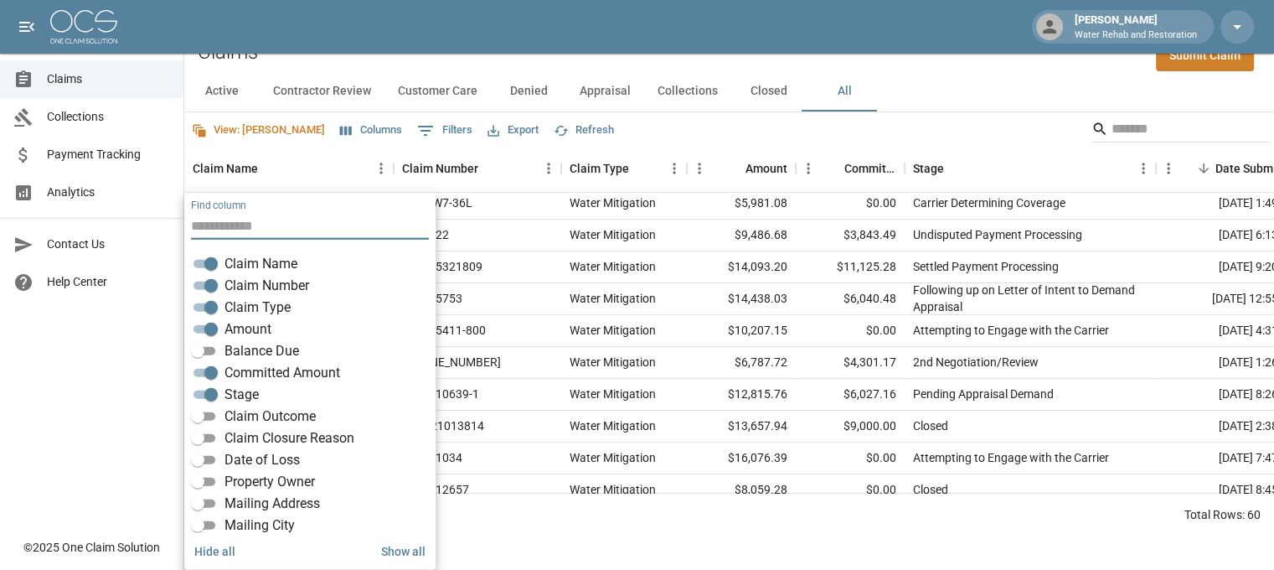
click at [270, 344] on span "Balance Due" at bounding box center [261, 351] width 75 height 20
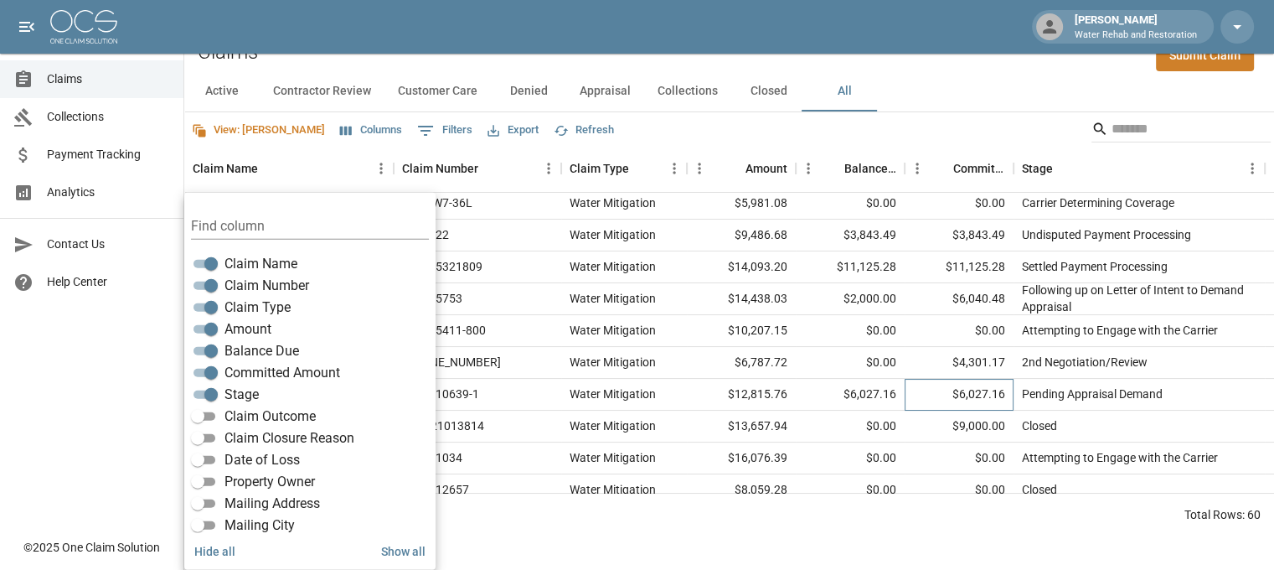
click at [926, 395] on div "$6,027.16" at bounding box center [959, 395] width 109 height 32
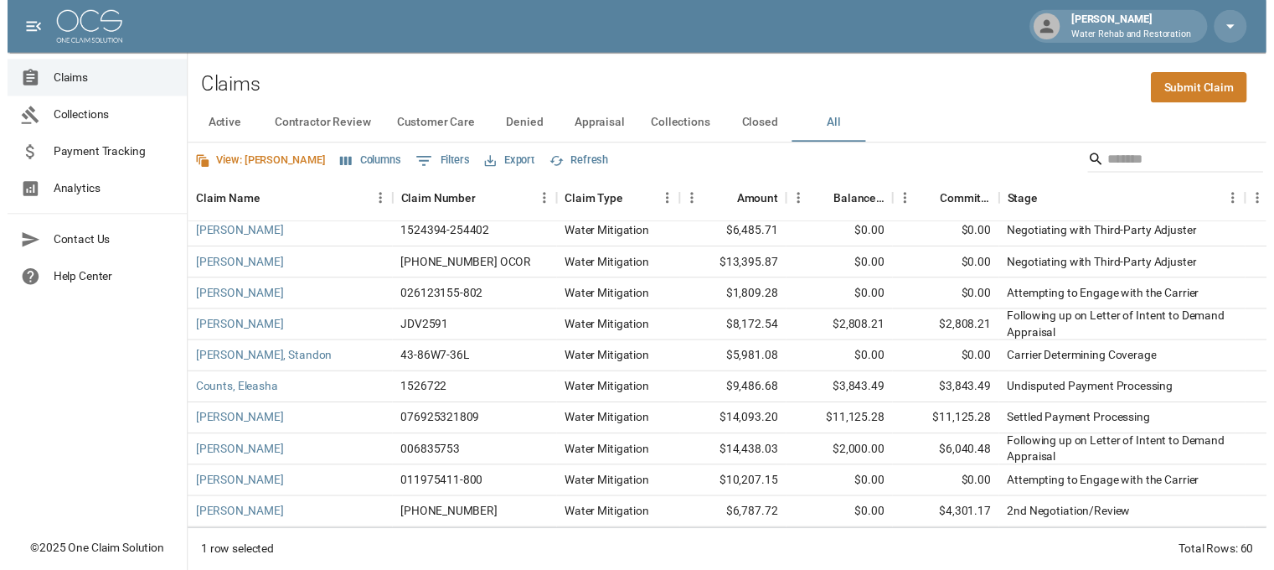
scroll to position [168, 0]
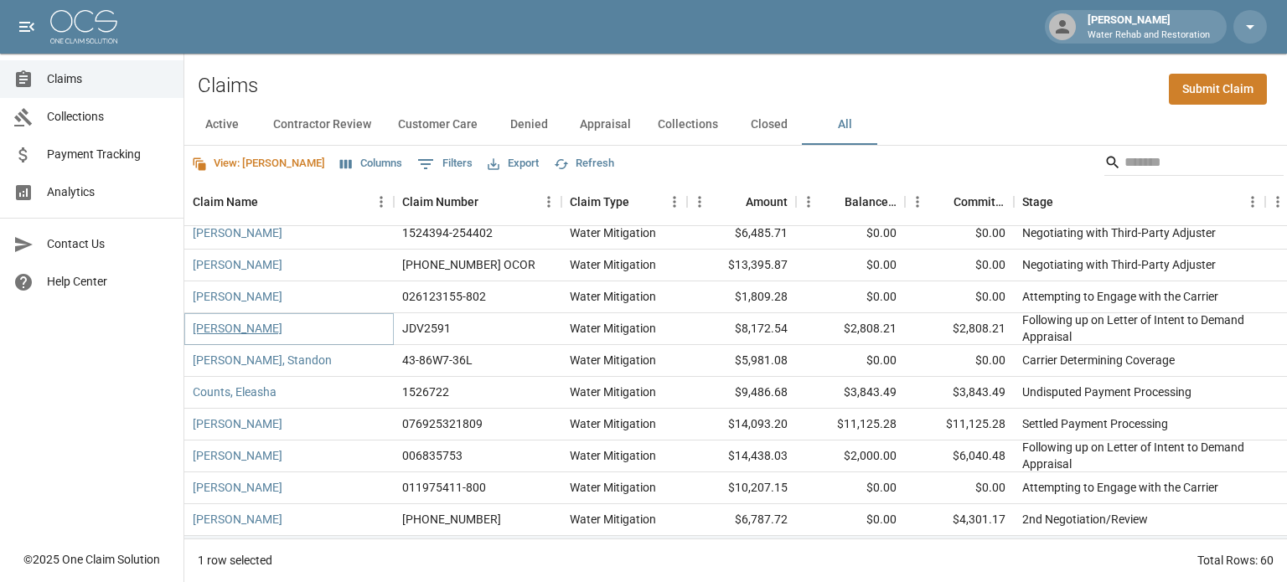
click at [260, 331] on link "[PERSON_NAME]" at bounding box center [238, 328] width 90 height 17
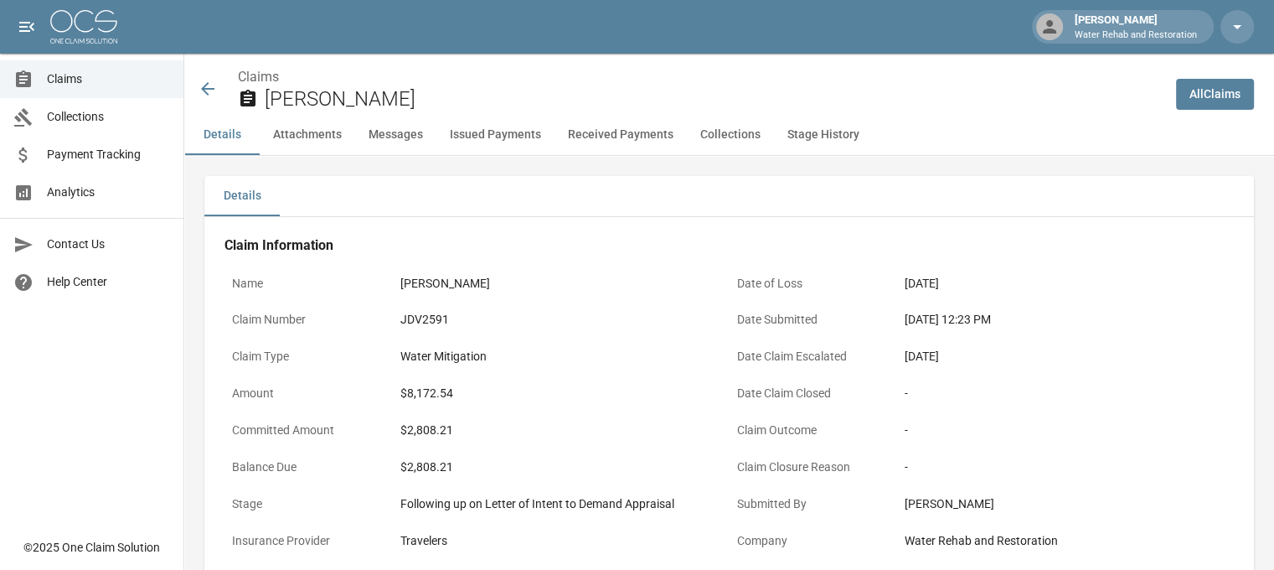
click at [206, 88] on icon at bounding box center [207, 88] width 13 height 13
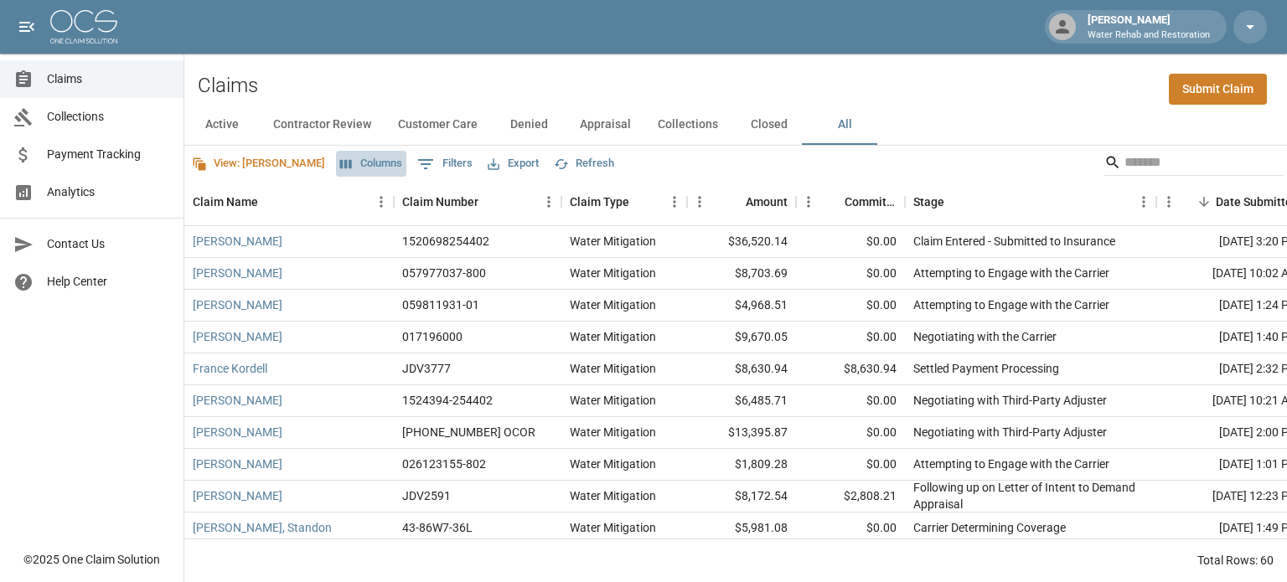
click at [336, 157] on button "Columns" at bounding box center [371, 164] width 70 height 26
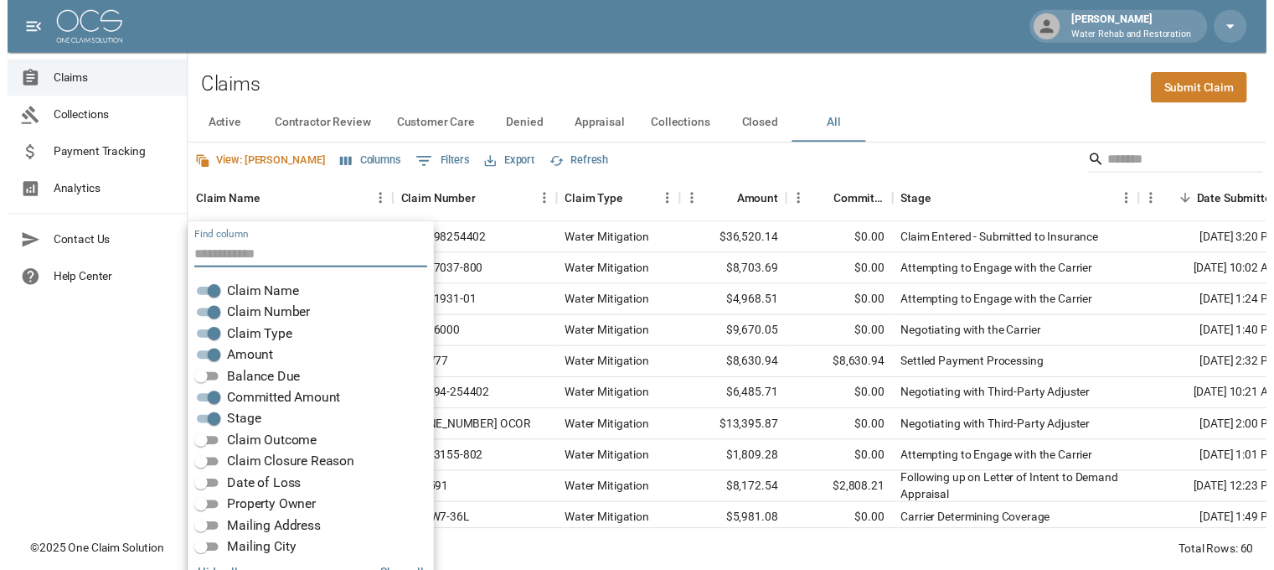
scroll to position [34, 0]
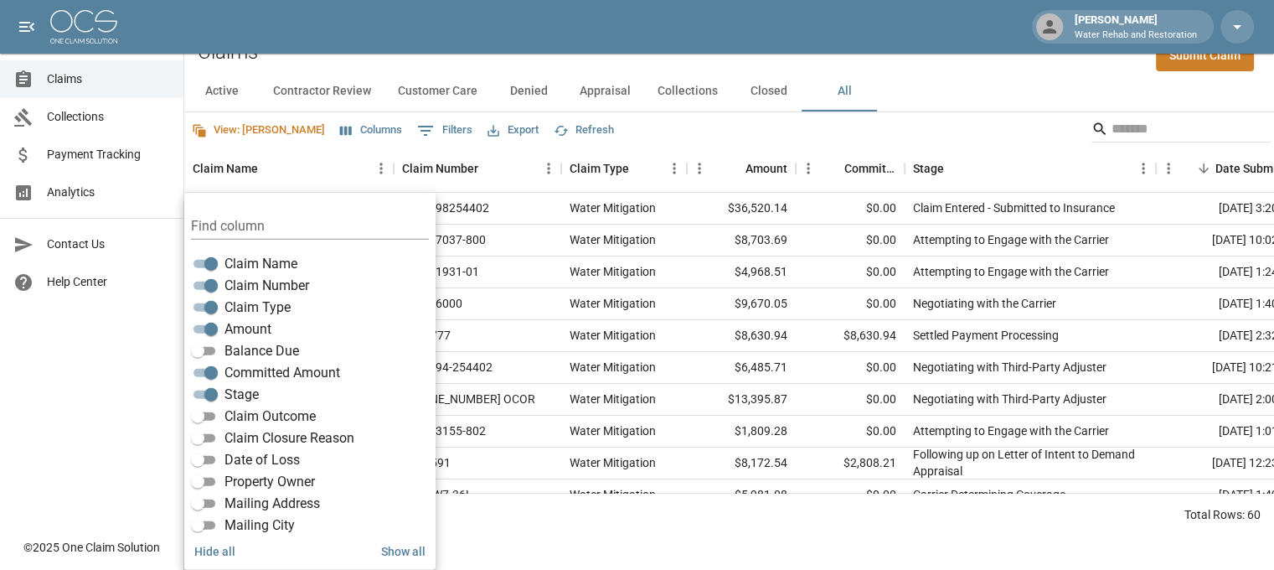
click at [225, 346] on span "Balance Due" at bounding box center [261, 351] width 75 height 20
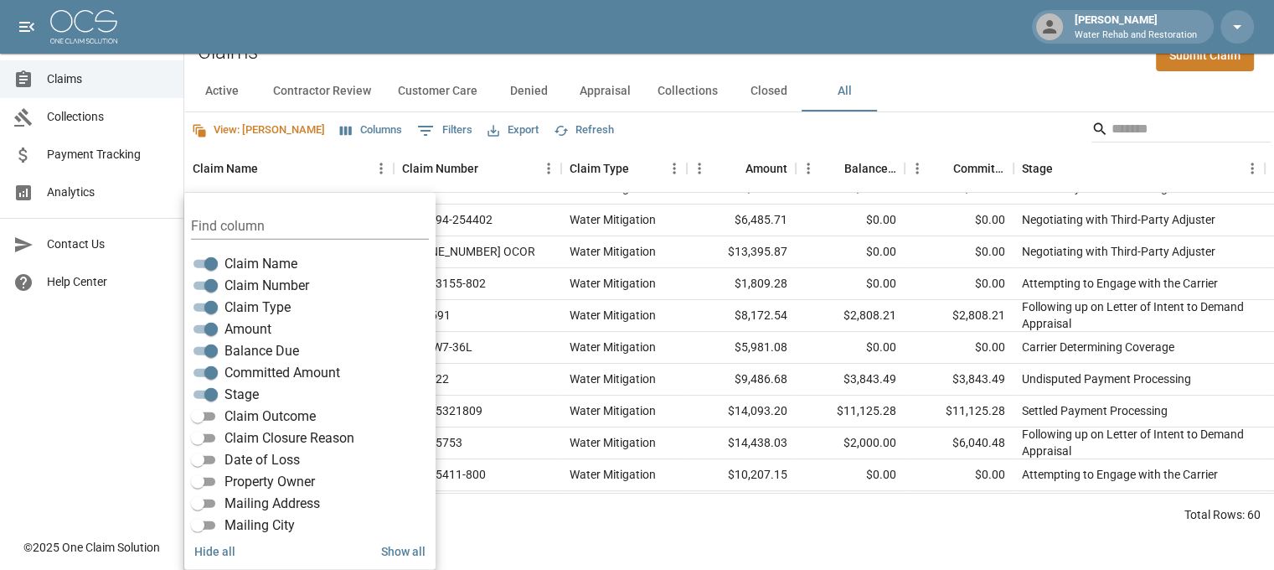
scroll to position [168, 0]
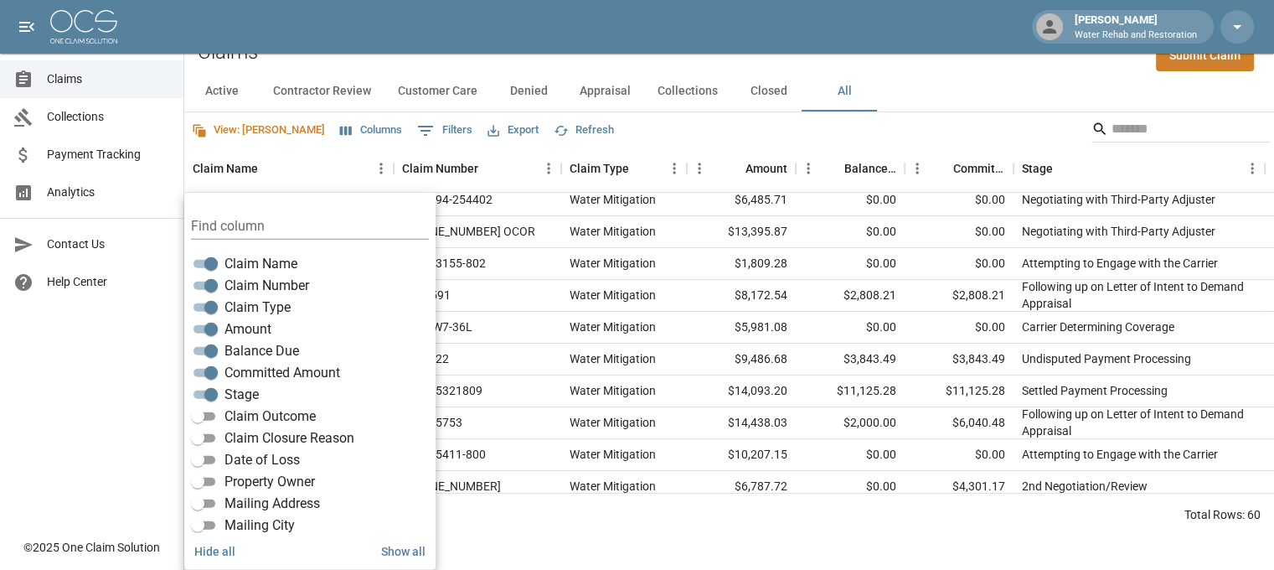
click at [801, 534] on div "Total Rows: 60" at bounding box center [729, 515] width 1090 height 44
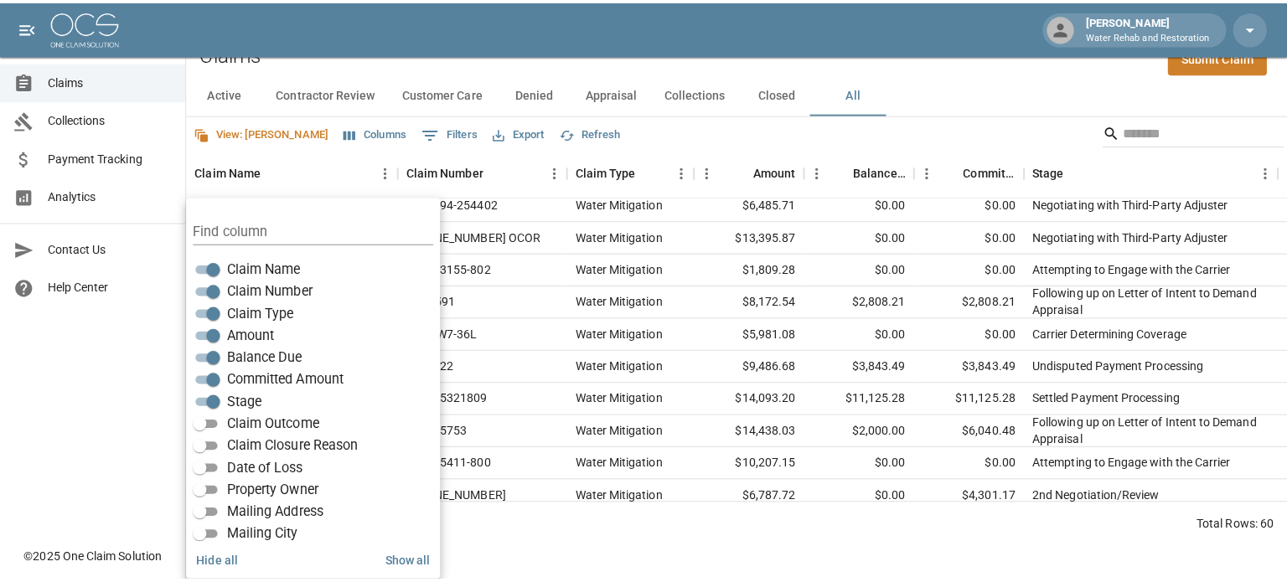
scroll to position [0, 0]
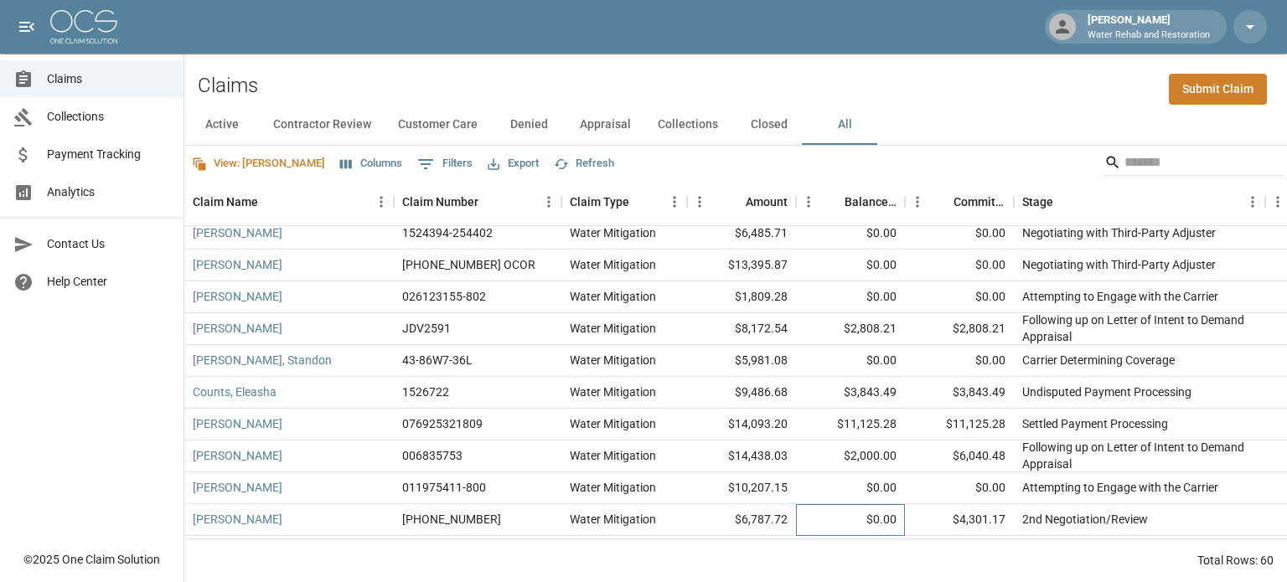
click at [819, 510] on div "$0.00" at bounding box center [850, 520] width 109 height 32
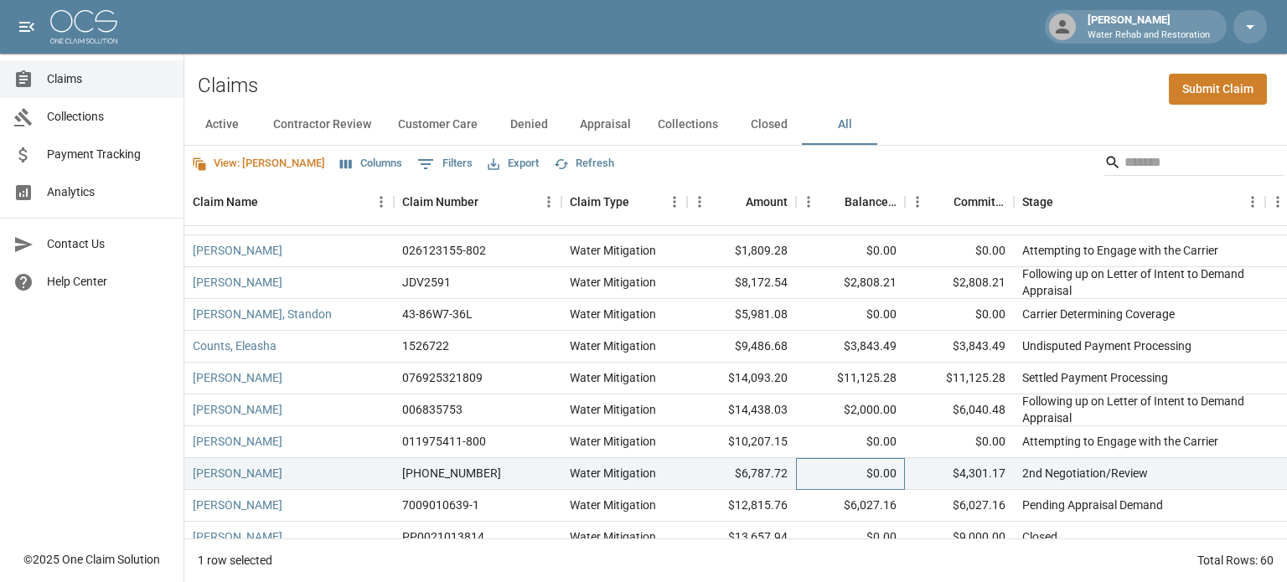
scroll to position [251, 0]
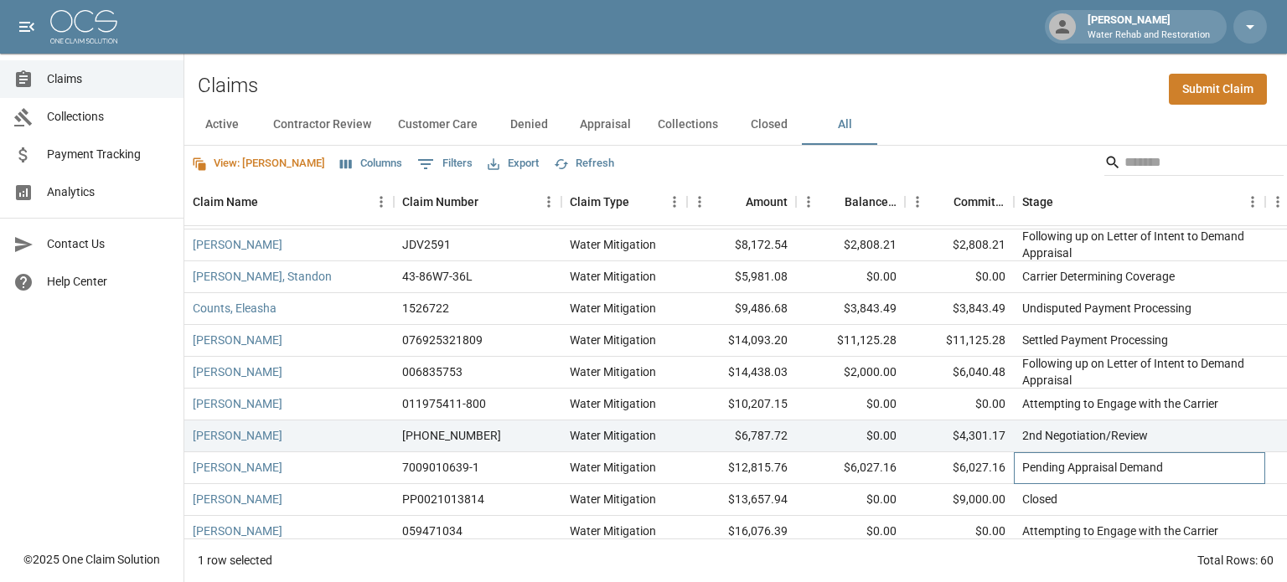
click at [1200, 472] on div "Pending Appraisal Demand" at bounding box center [1139, 468] width 251 height 32
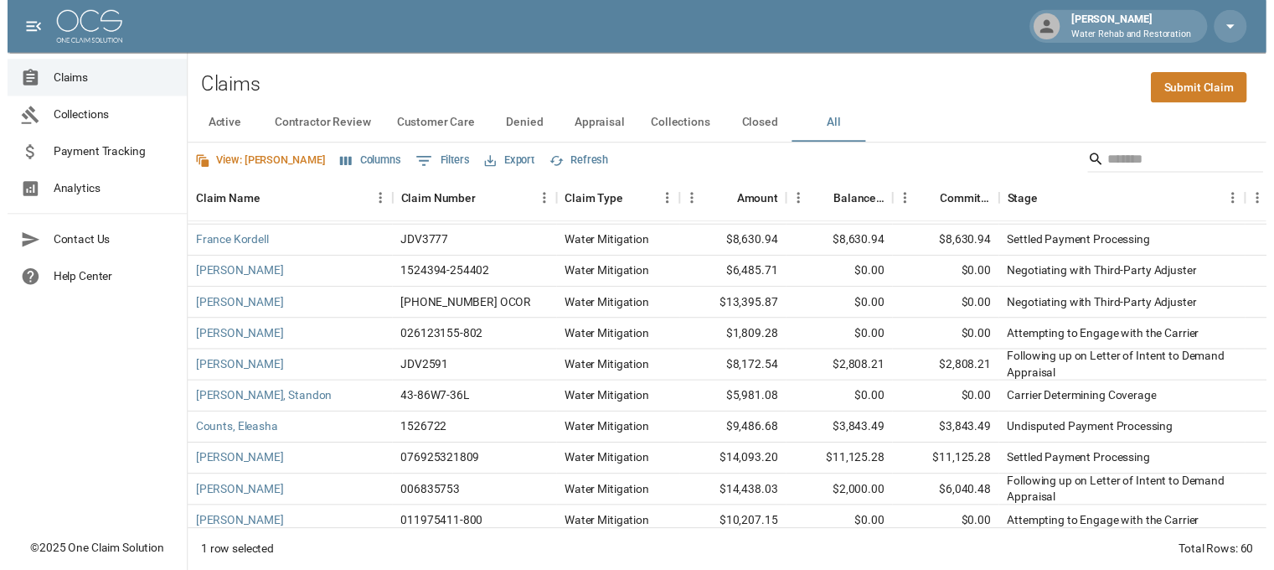
scroll to position [168, 0]
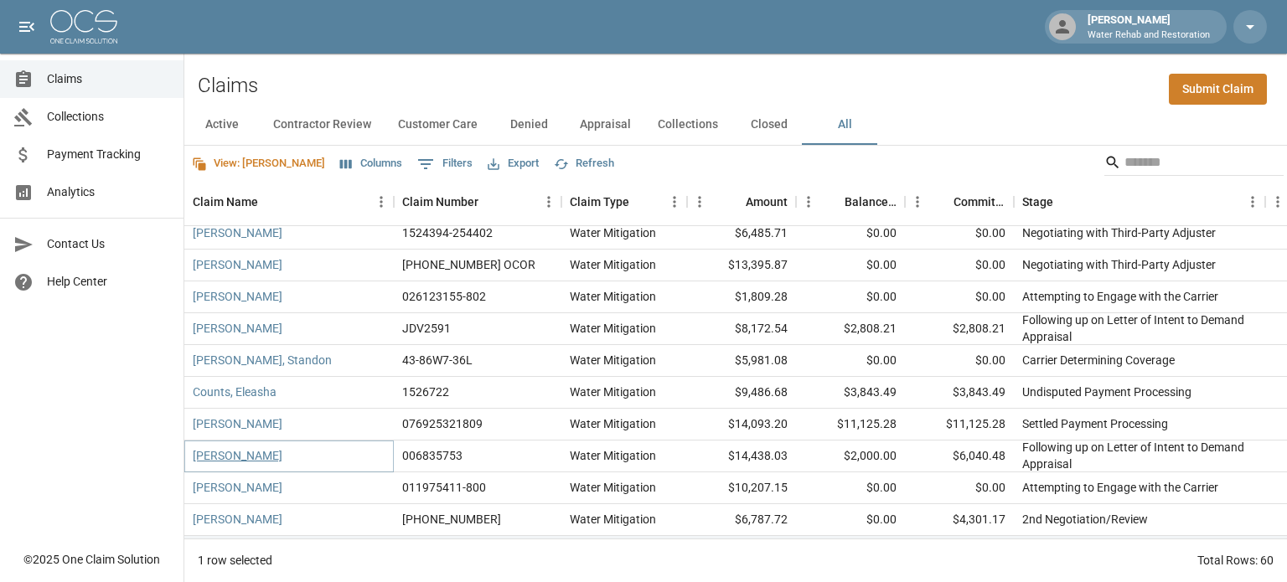
click at [240, 452] on link "[PERSON_NAME]" at bounding box center [238, 455] width 90 height 17
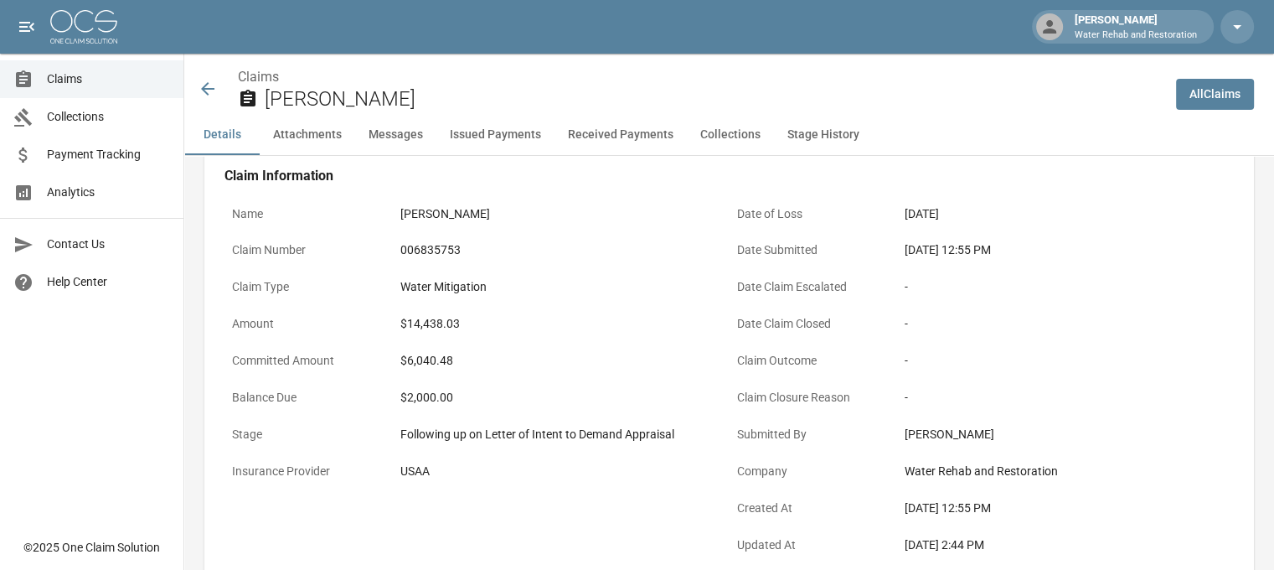
scroll to position [168, 0]
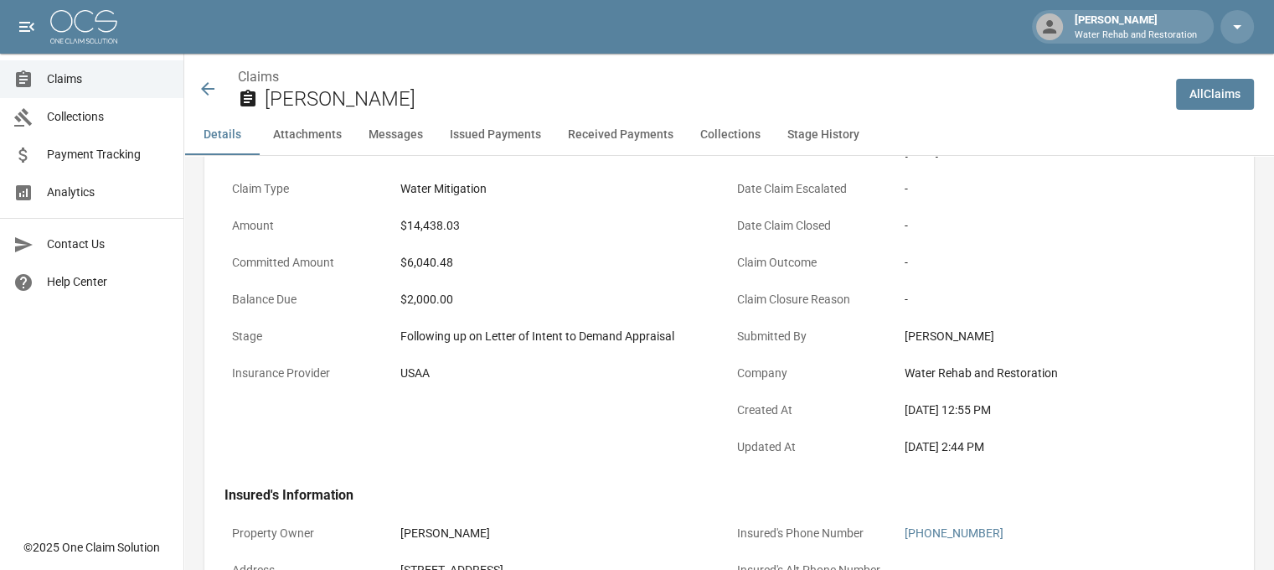
click at [206, 80] on icon at bounding box center [208, 89] width 20 height 20
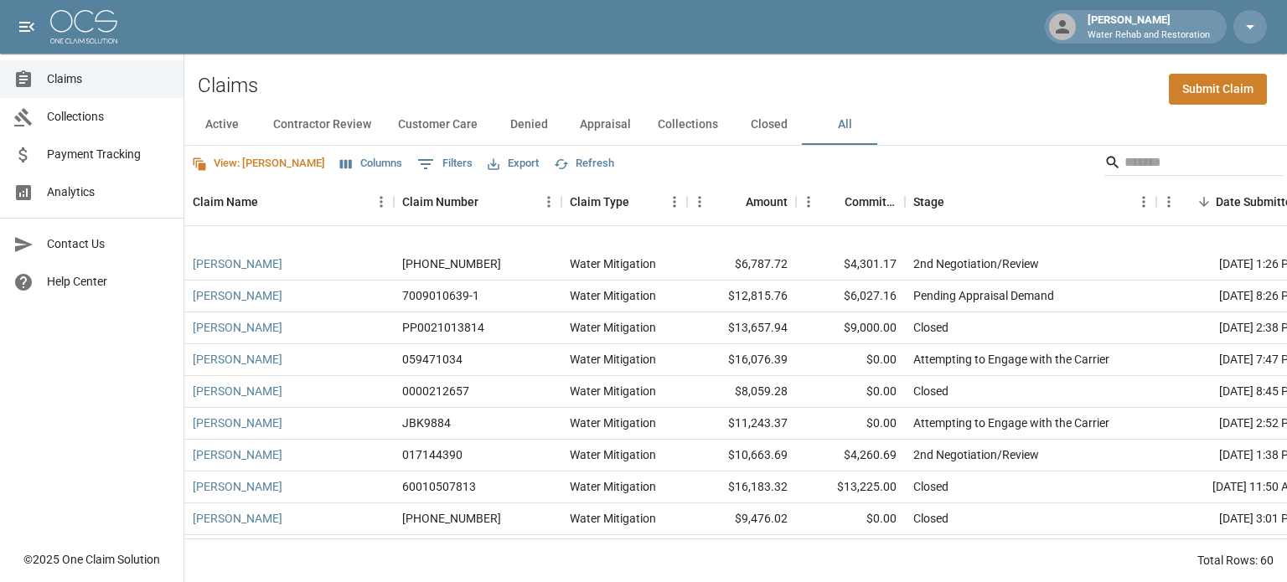
scroll to position [419, 0]
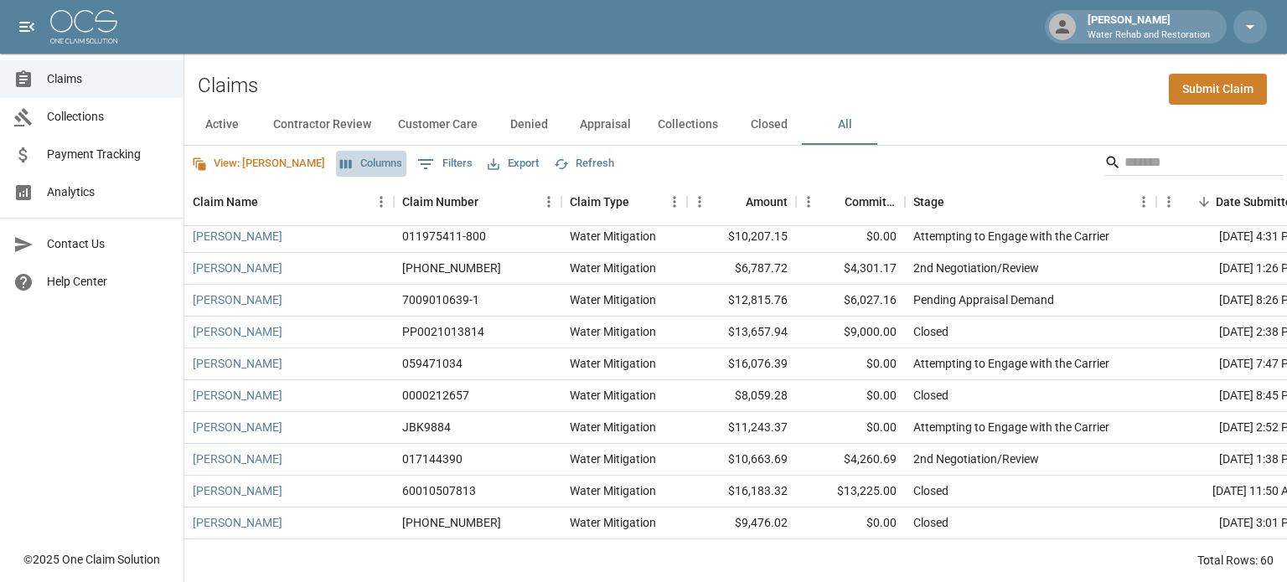
click at [336, 167] on button "Columns" at bounding box center [371, 164] width 70 height 26
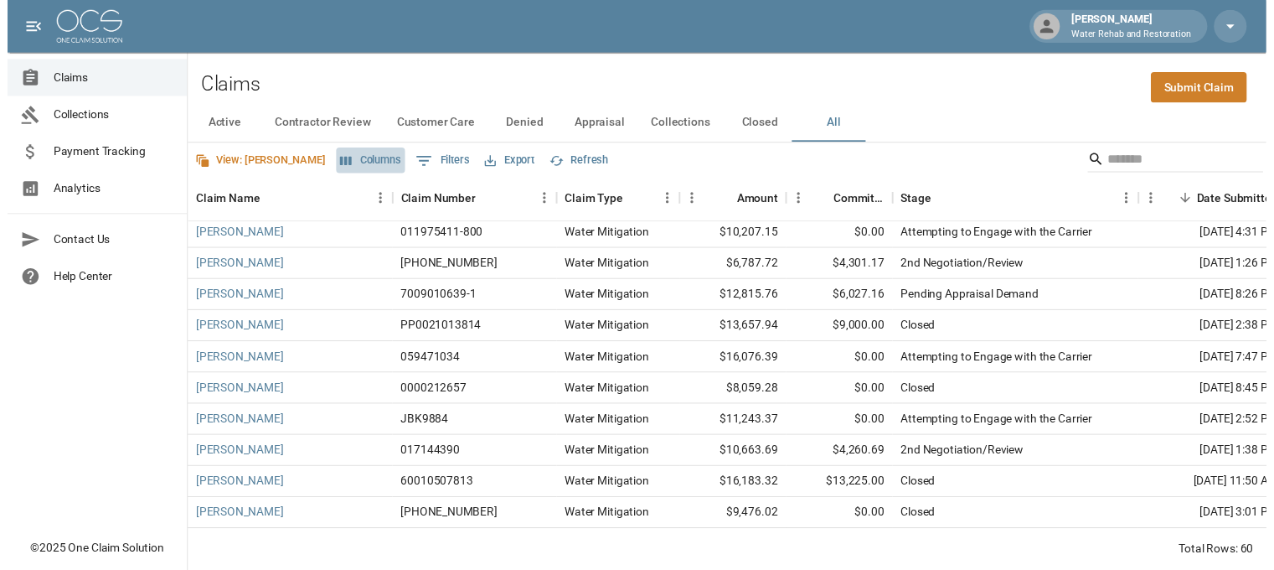
scroll to position [34, 0]
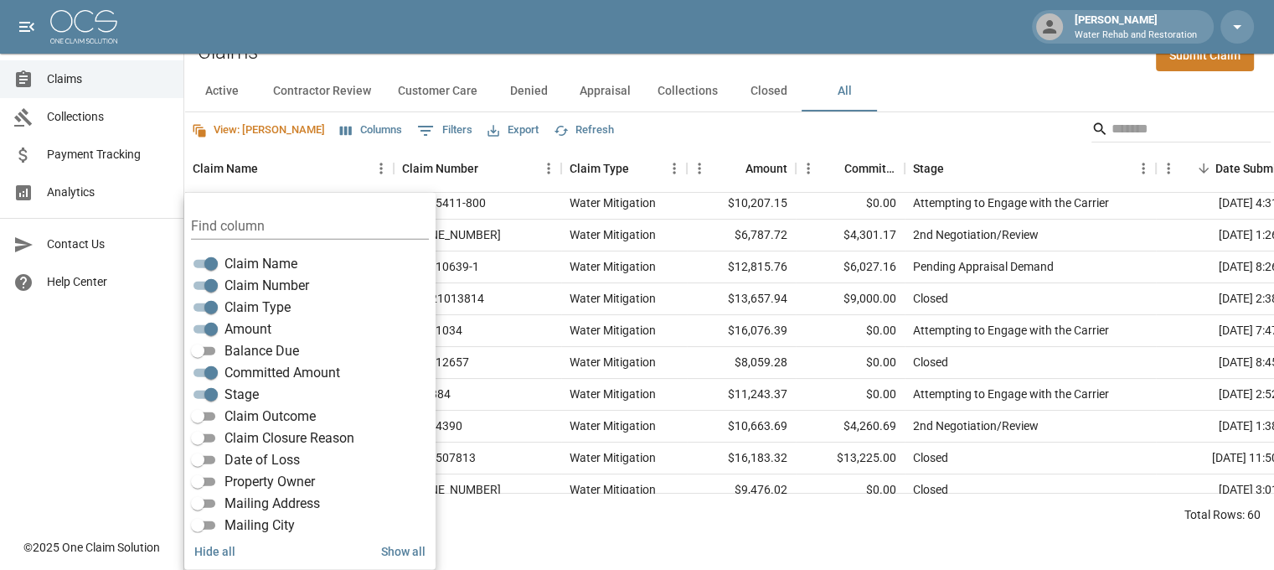
click at [265, 349] on span "Balance Due" at bounding box center [261, 351] width 75 height 20
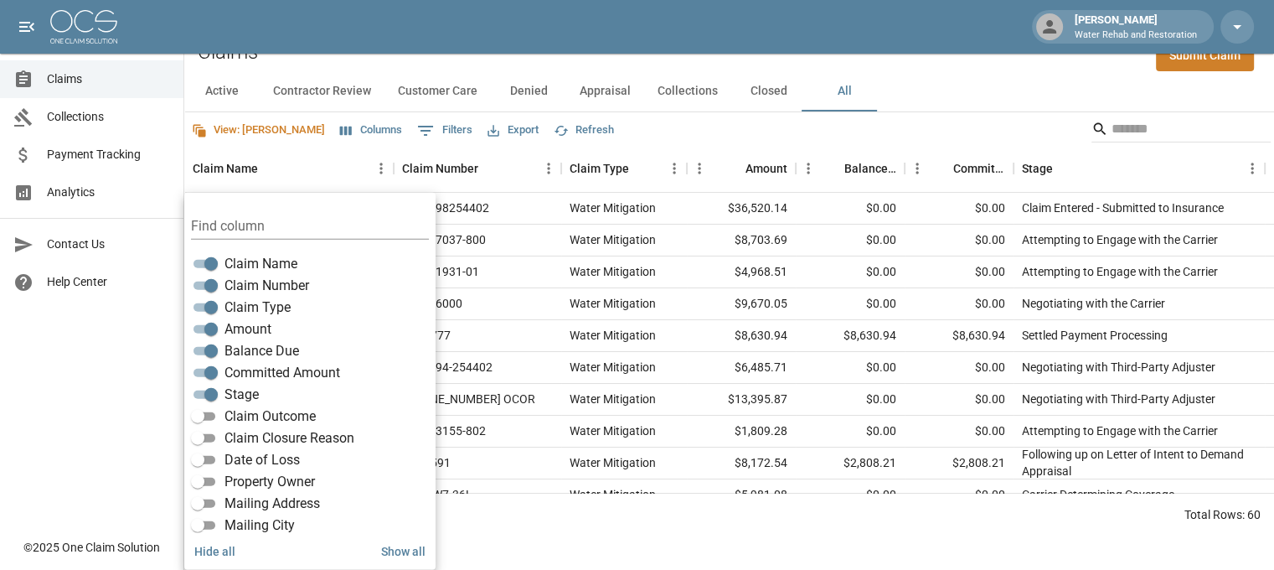
scroll to position [0, 0]
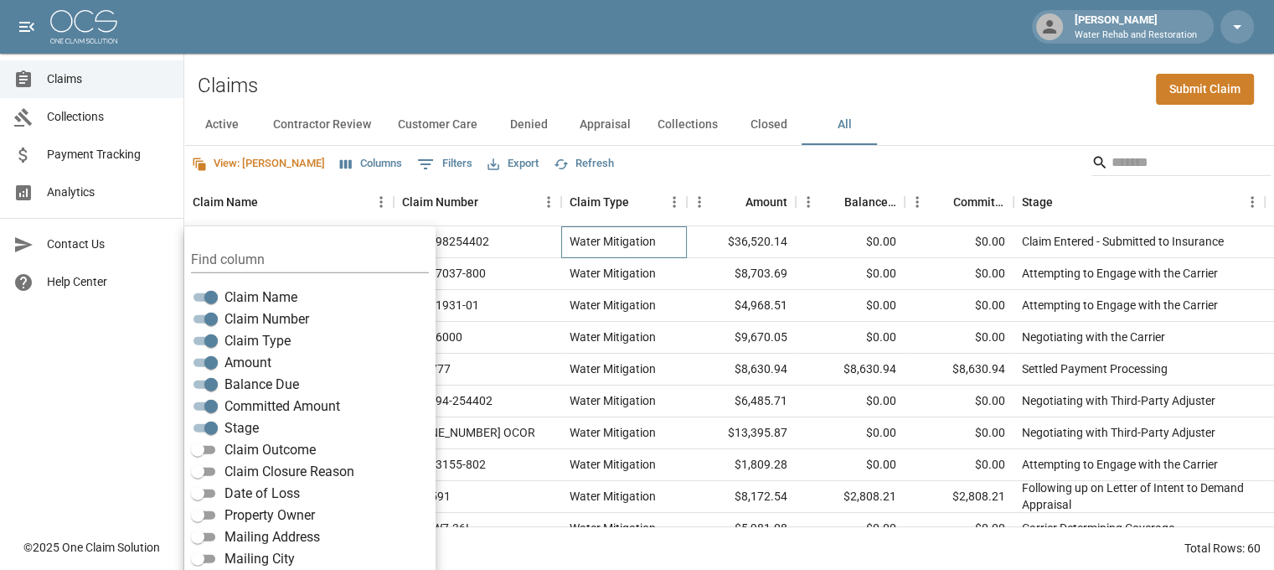
click at [648, 251] on div "Water Mitigation" at bounding box center [624, 242] width 126 height 32
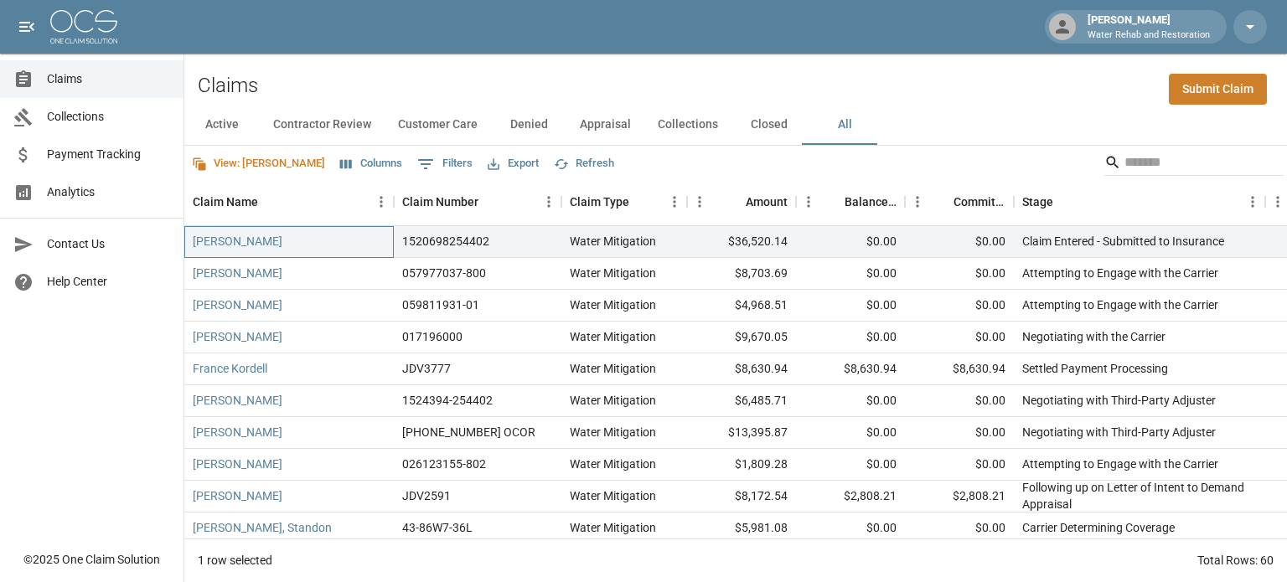
click at [249, 251] on div "[PERSON_NAME]" at bounding box center [288, 242] width 209 height 32
click at [250, 240] on link "[PERSON_NAME]" at bounding box center [238, 241] width 90 height 17
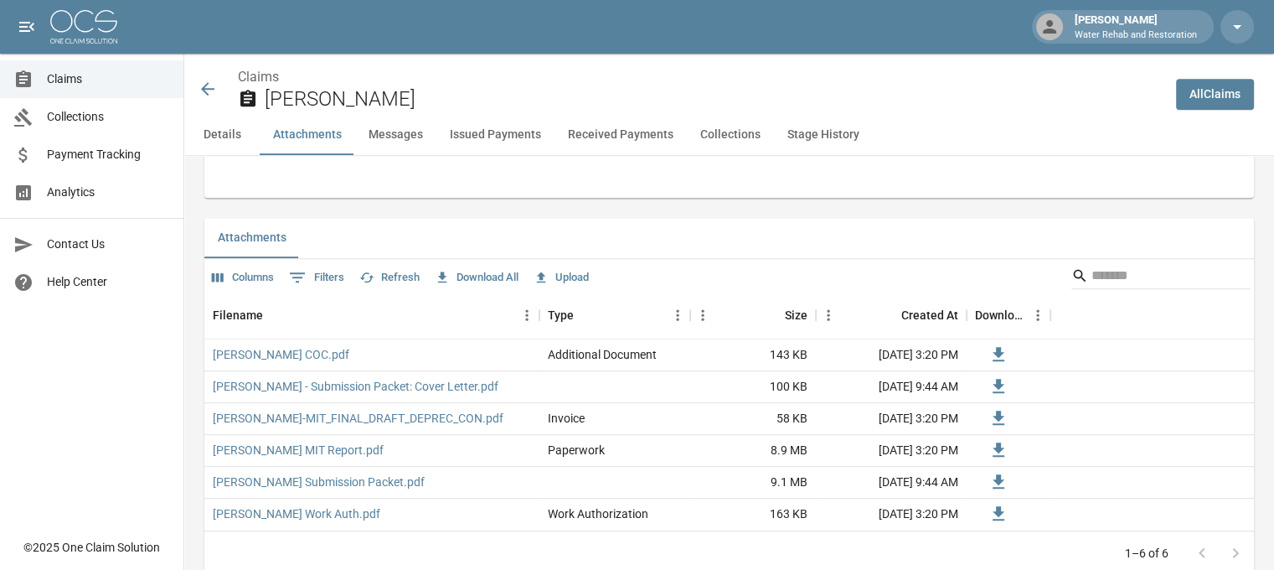
scroll to position [921, 0]
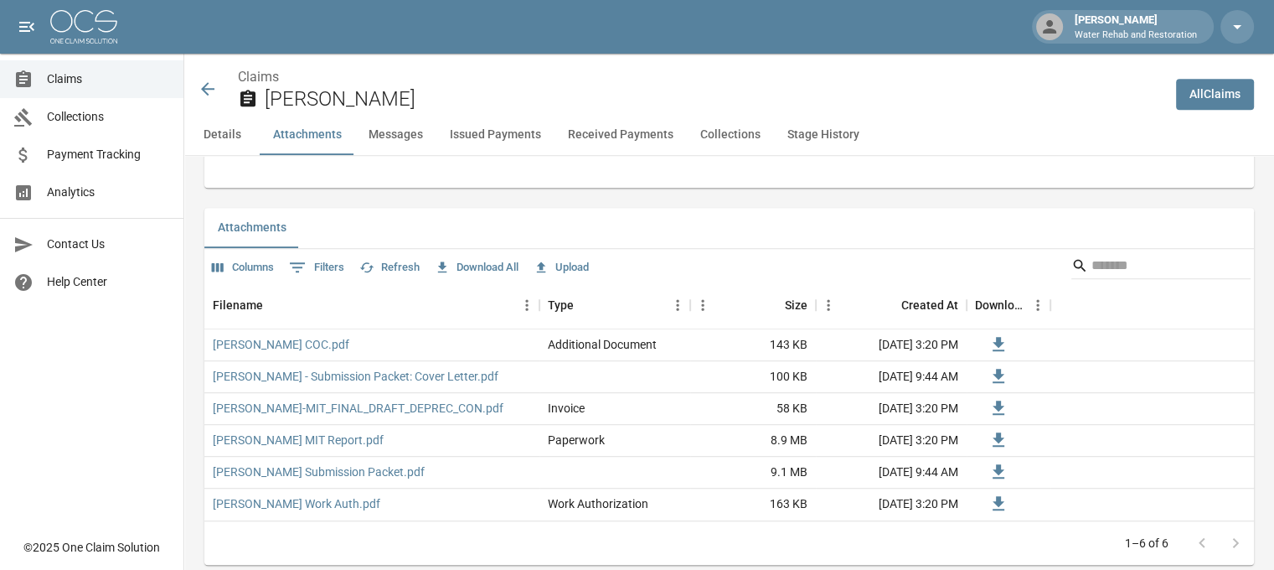
click at [208, 90] on icon at bounding box center [207, 88] width 13 height 13
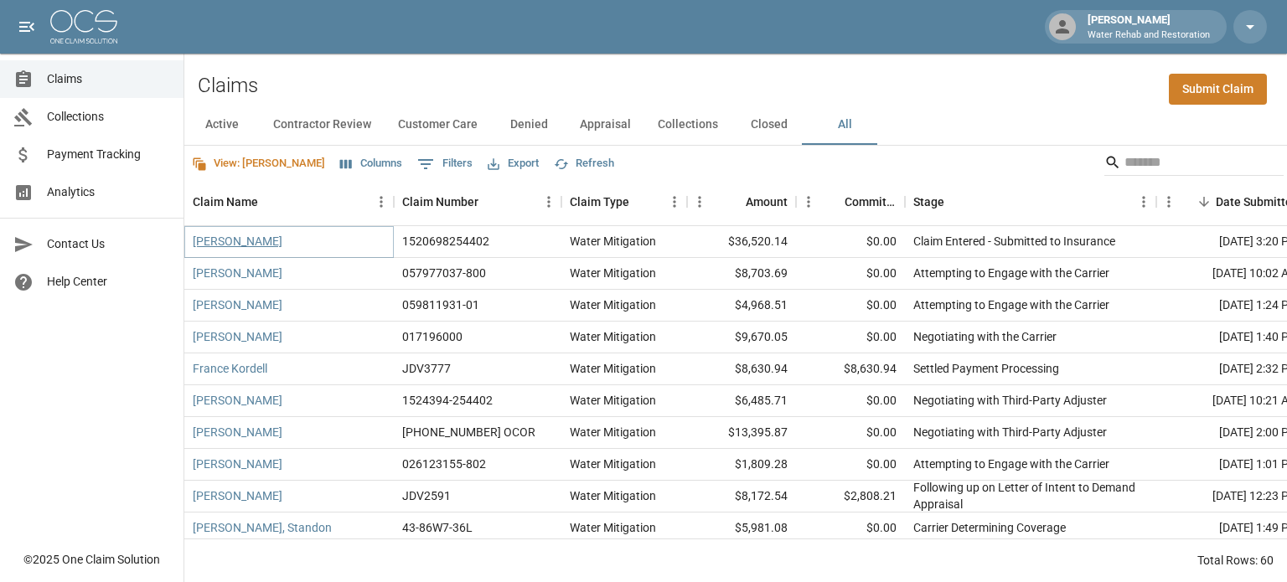
click at [249, 243] on link "[PERSON_NAME]" at bounding box center [238, 241] width 90 height 17
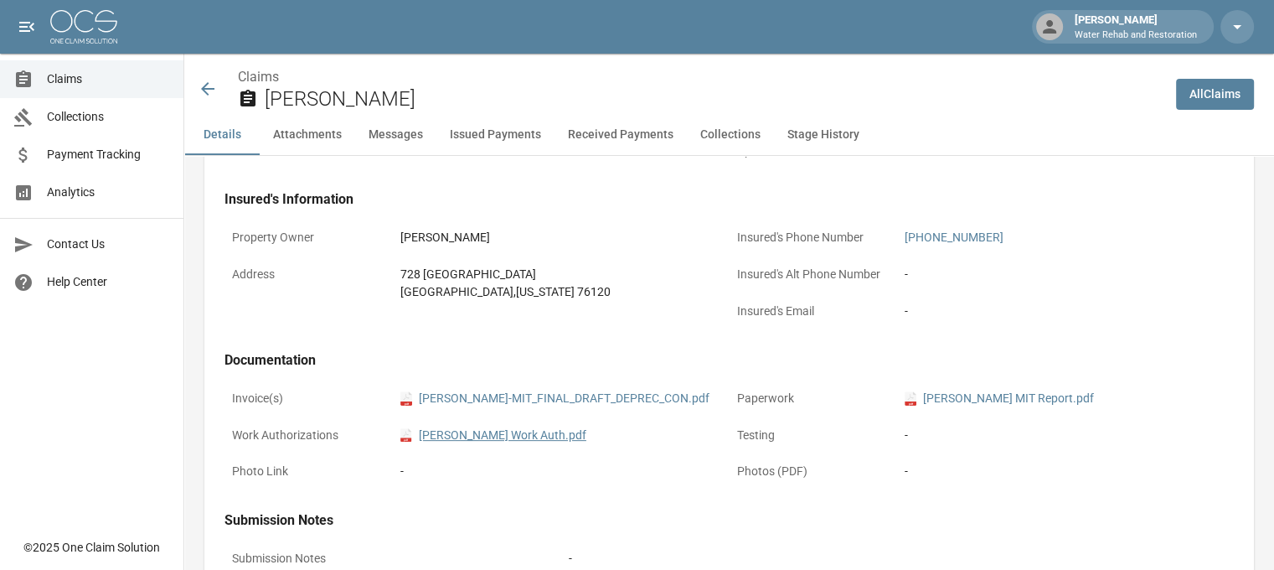
scroll to position [503, 0]
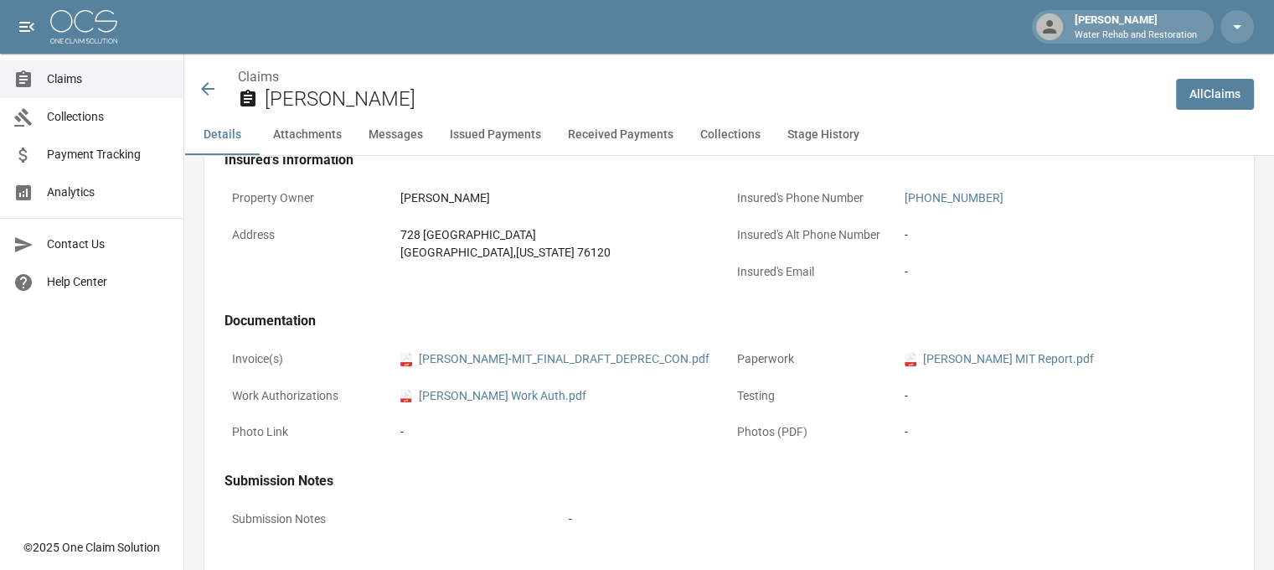
click at [202, 92] on icon at bounding box center [208, 89] width 20 height 20
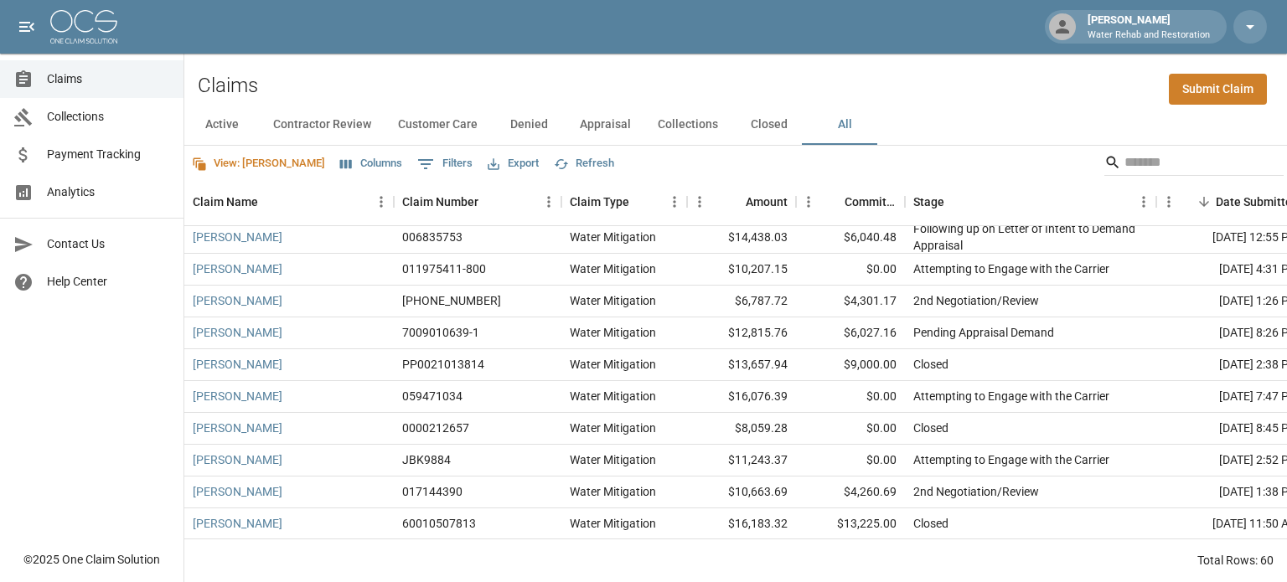
scroll to position [419, 0]
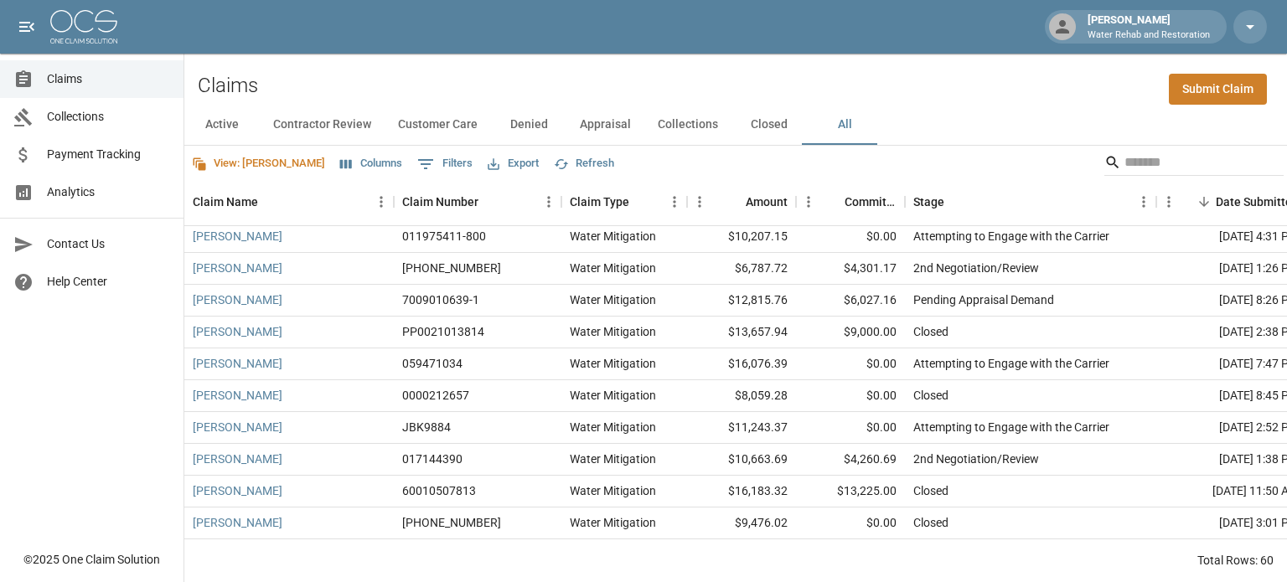
click at [336, 170] on button "Columns" at bounding box center [371, 164] width 70 height 26
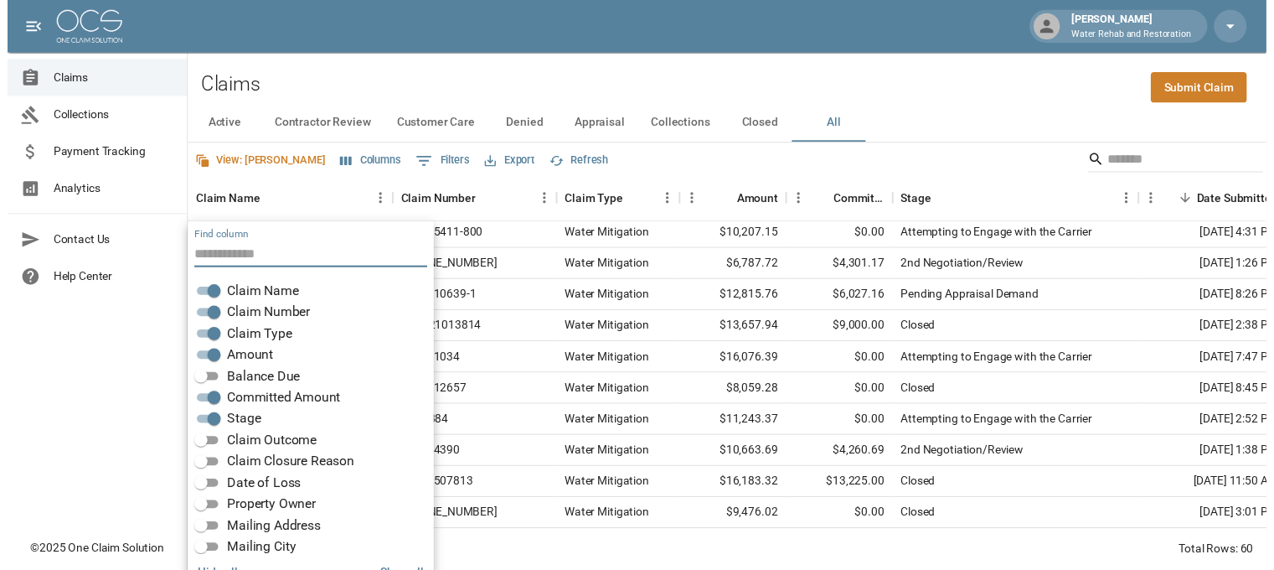
scroll to position [34, 0]
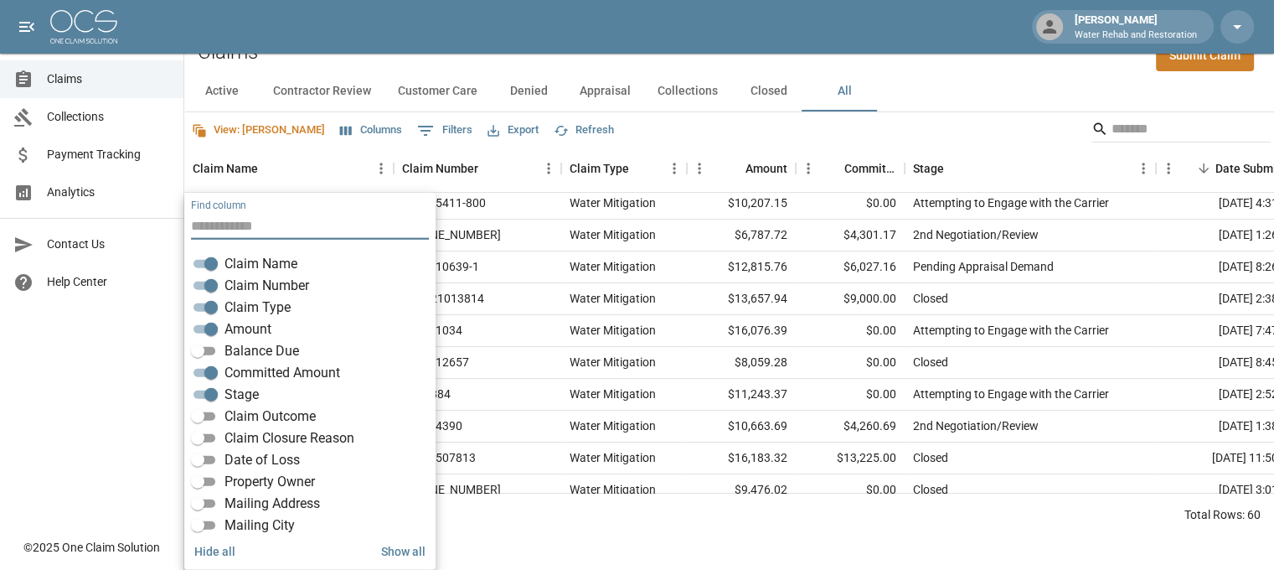
click at [224, 349] on label "Balance Due" at bounding box center [243, 351] width 111 height 20
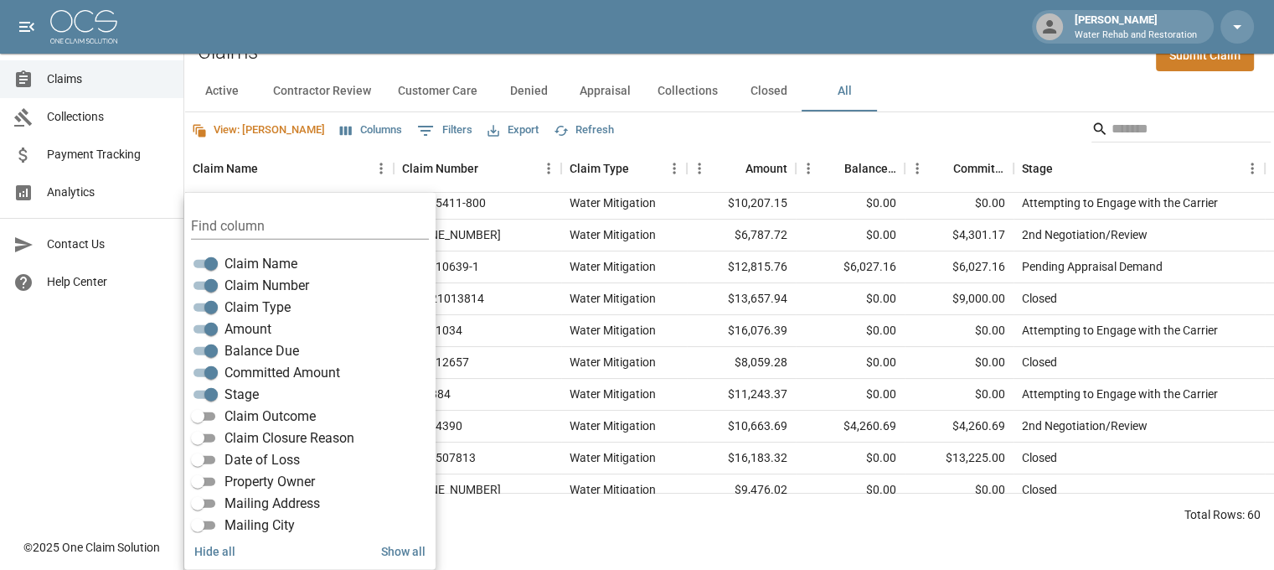
click at [628, 68] on div "Claims Submit Claim" at bounding box center [729, 45] width 1090 height 51
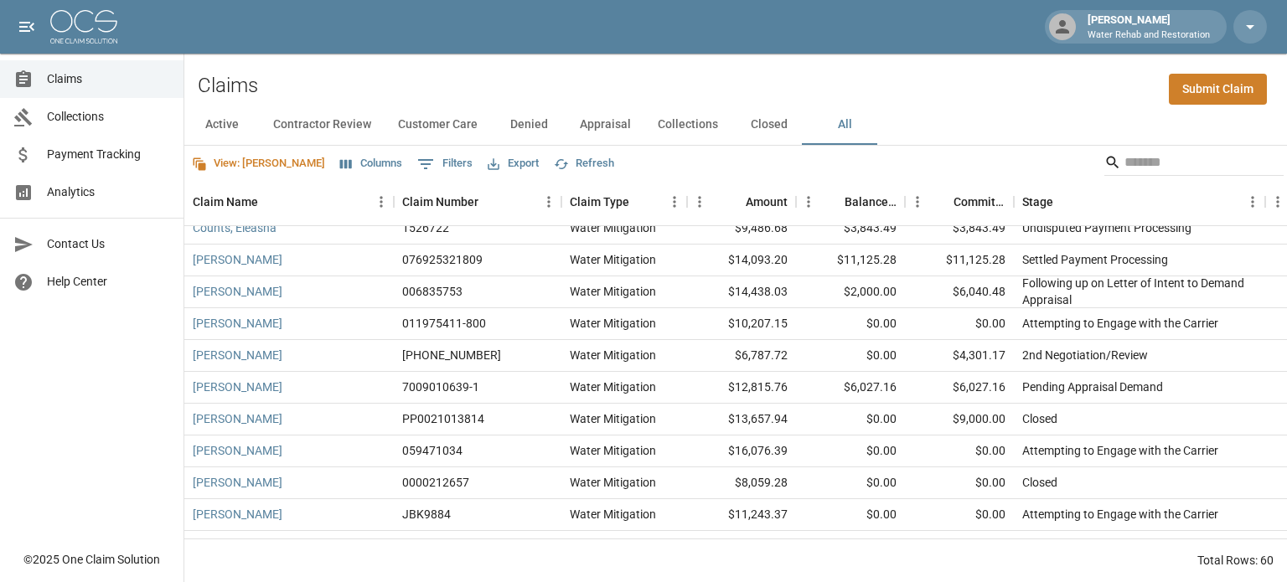
scroll to position [335, 0]
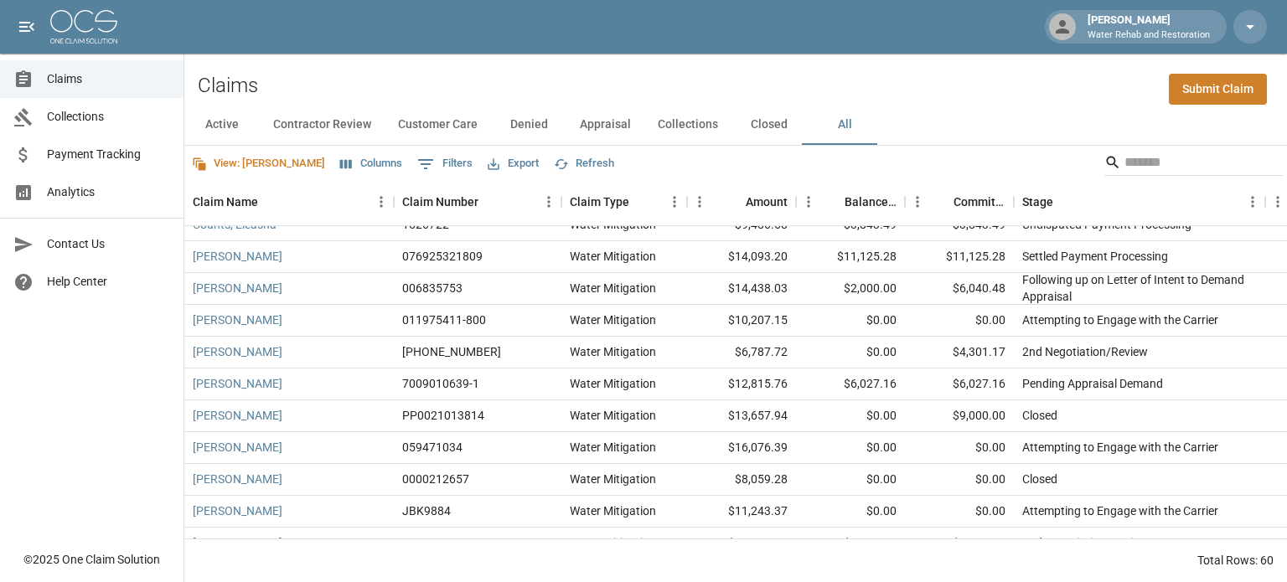
click at [336, 151] on button "Columns" at bounding box center [371, 164] width 70 height 26
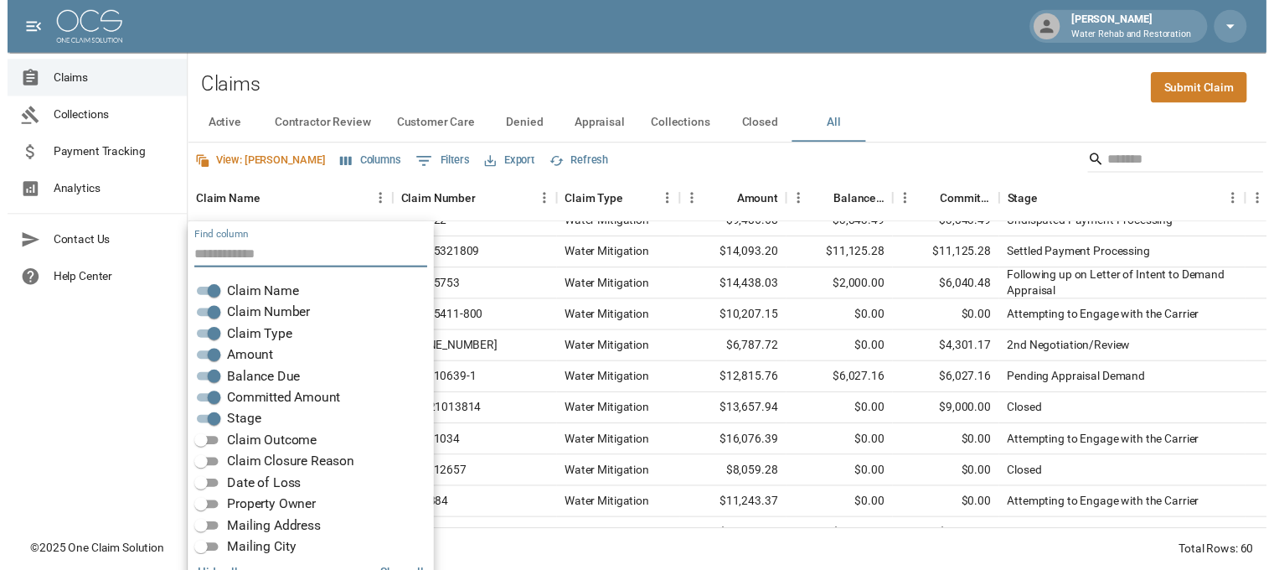
scroll to position [34, 0]
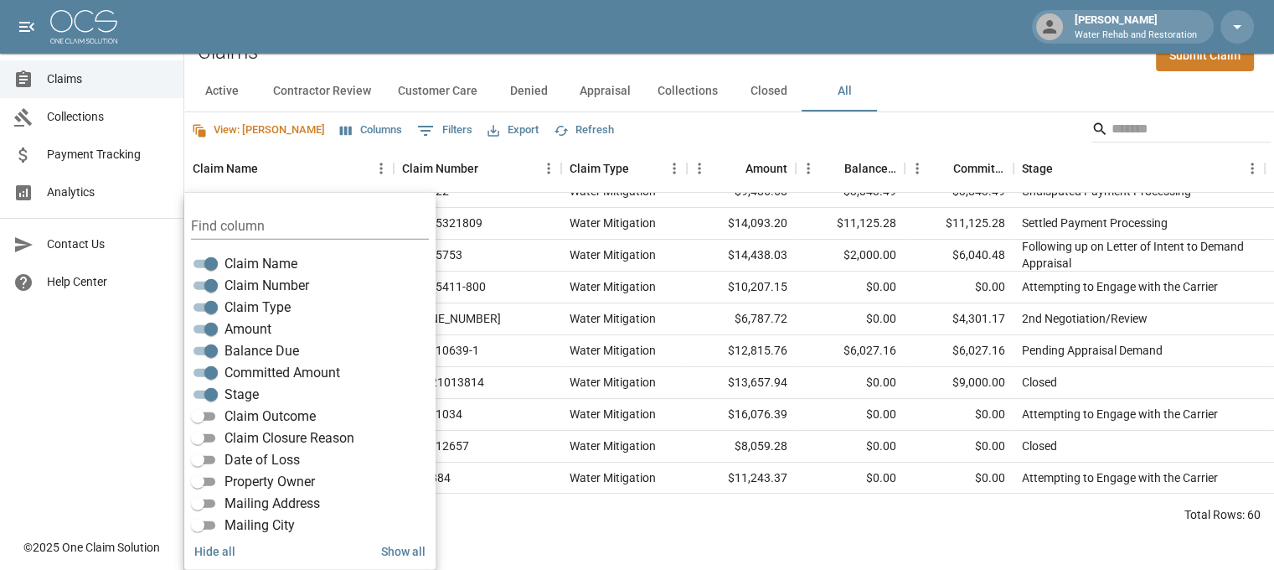
click at [127, 393] on div "Claims Collections Payment Tracking Analytics Contact Us Help Center" at bounding box center [91, 264] width 183 height 529
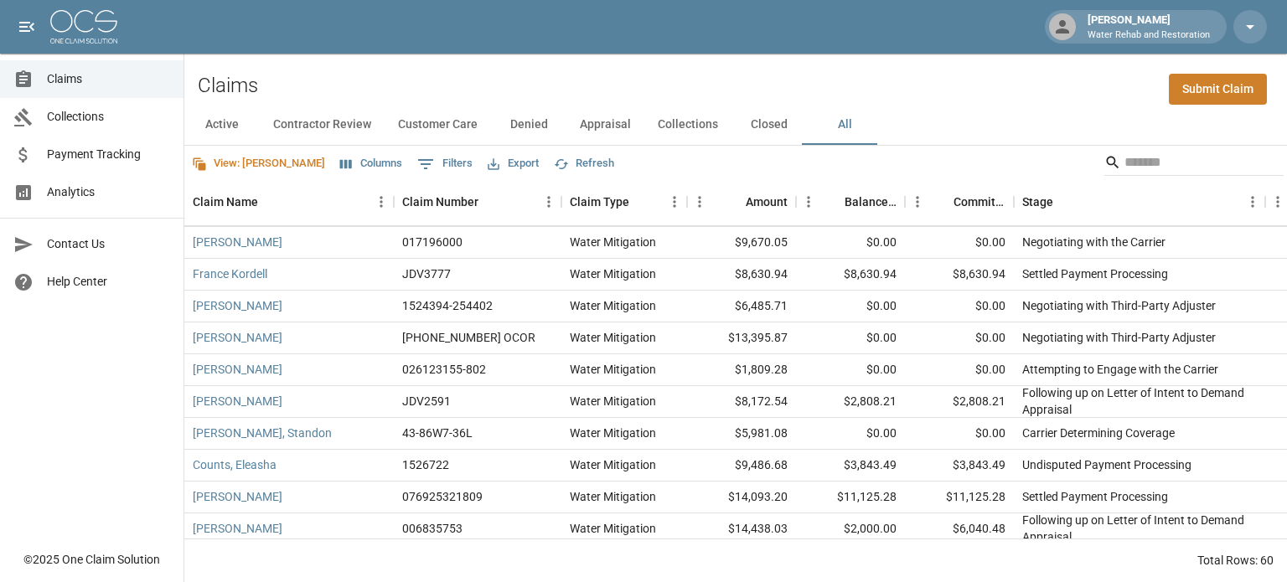
scroll to position [0, 0]
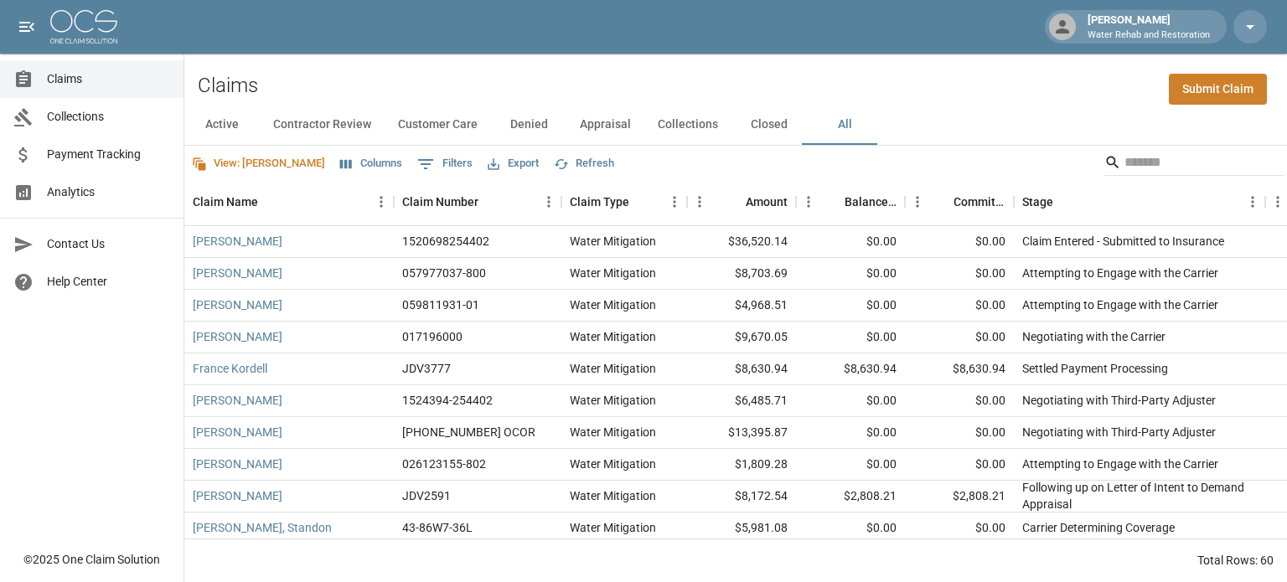
click at [962, 72] on div "Claims Submit Claim" at bounding box center [735, 79] width 1102 height 51
